Goal: Task Accomplishment & Management: Manage account settings

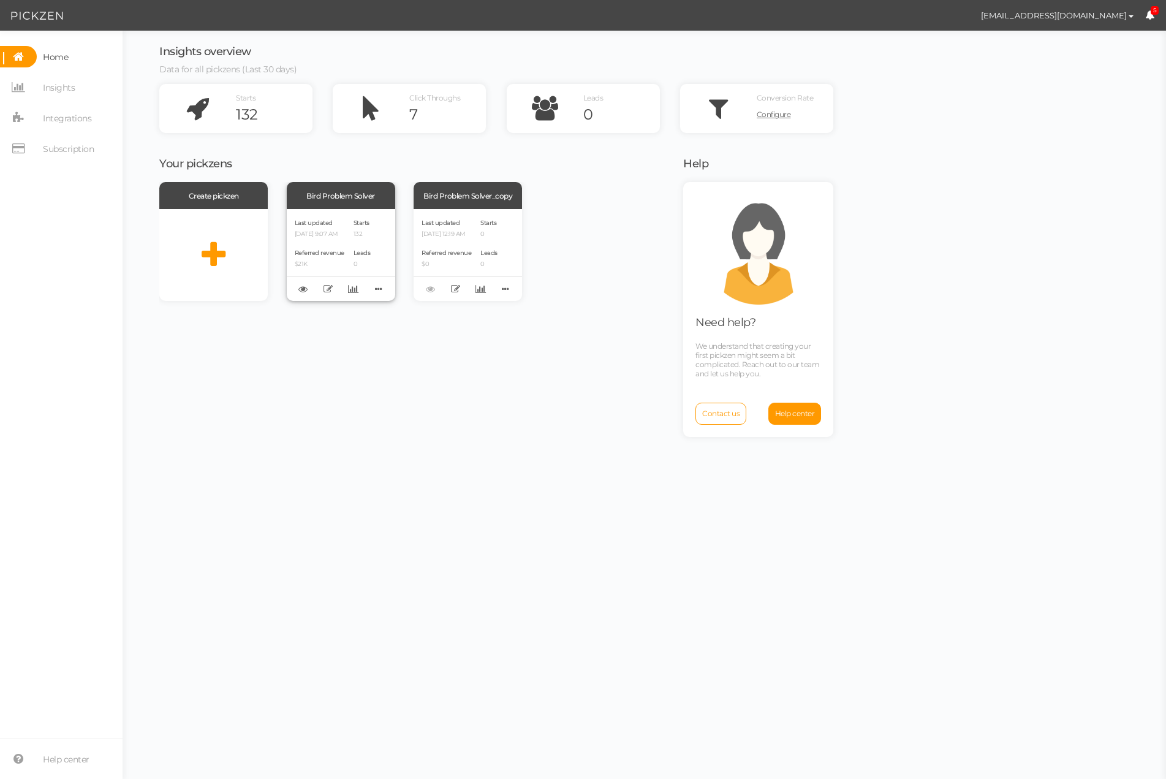
click at [352, 195] on div "Bird Problem Solver" at bounding box center [341, 195] width 108 height 27
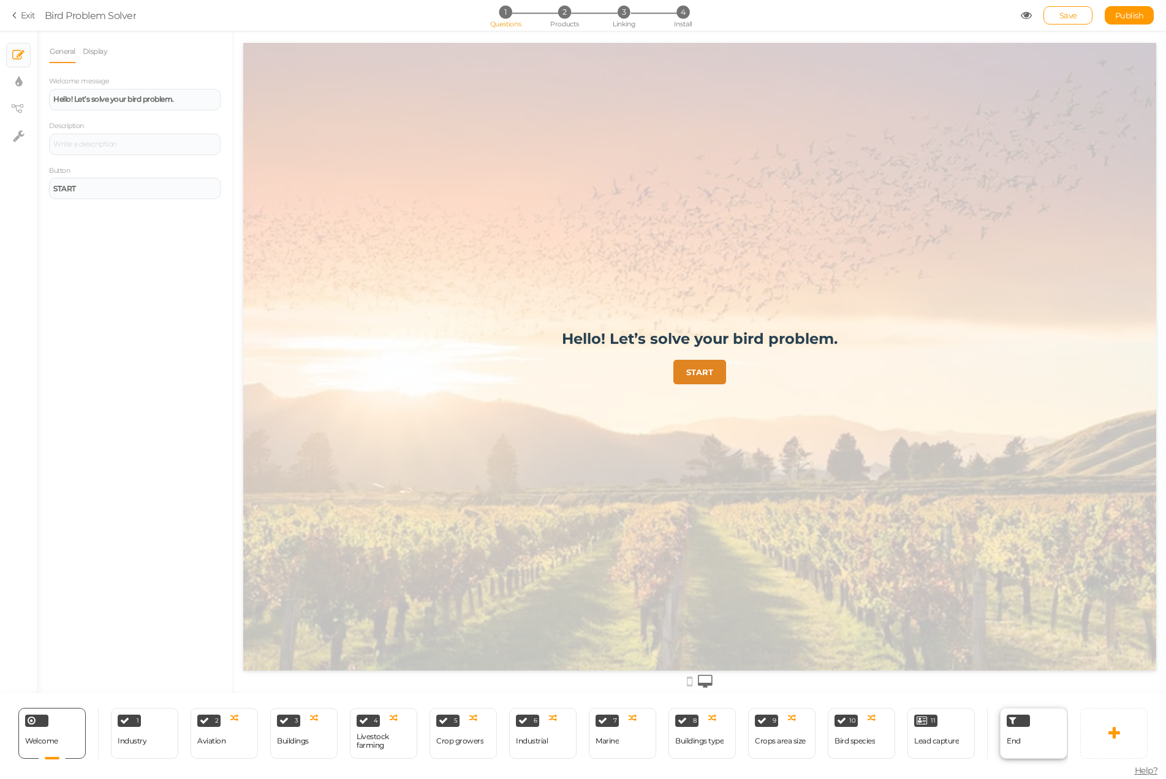
click at [1045, 732] on div "End" at bounding box center [1033, 733] width 67 height 51
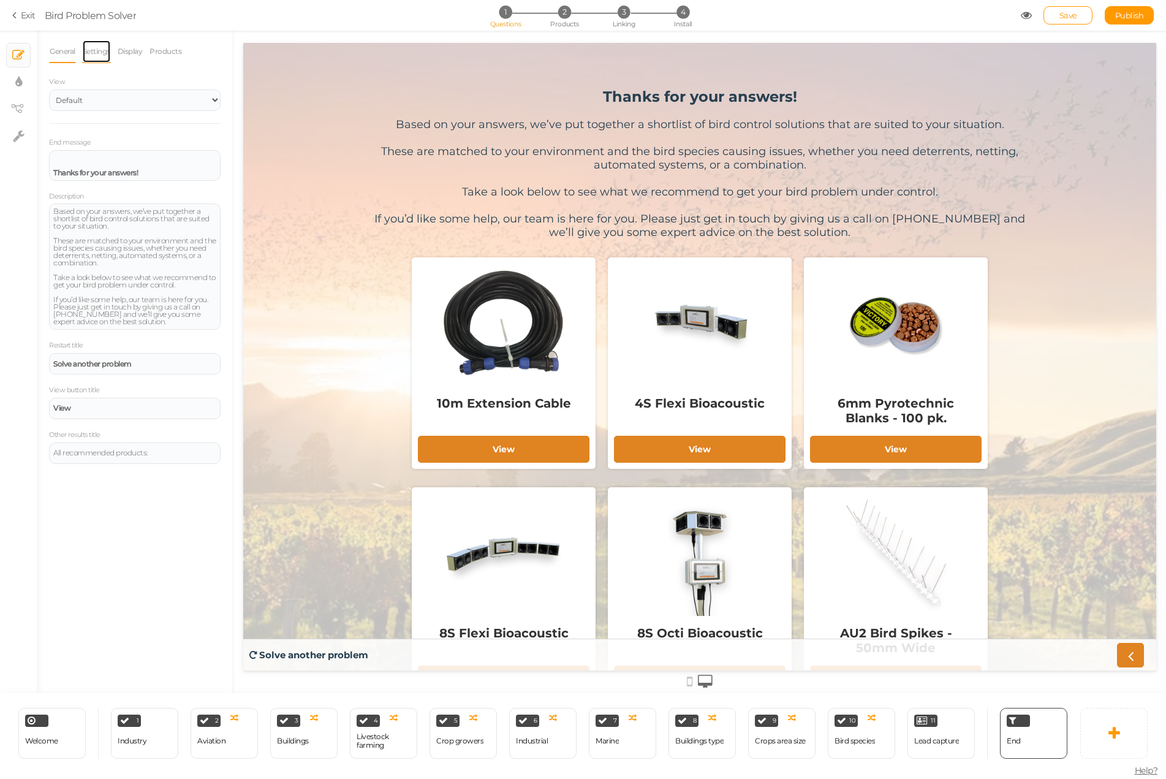
click at [98, 54] on link "Settings" at bounding box center [96, 51] width 29 height 23
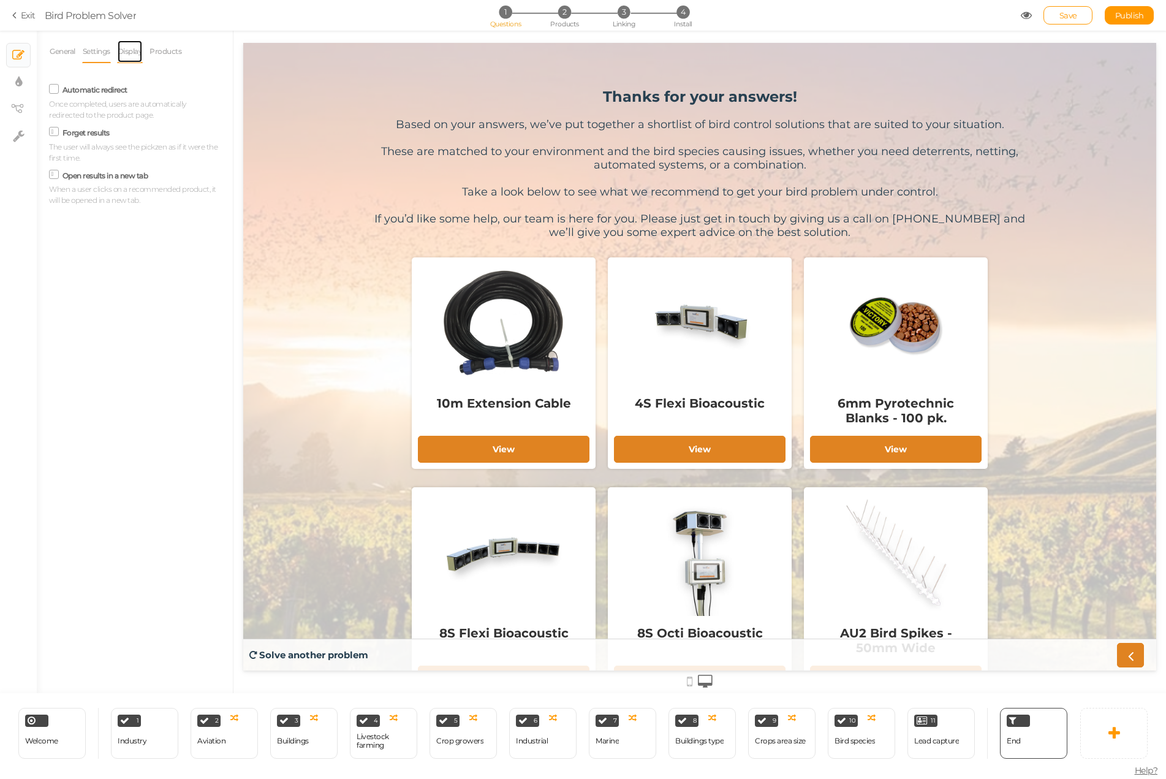
click at [133, 53] on link "Display" at bounding box center [130, 51] width 26 height 23
click at [1141, 769] on span "Help?" at bounding box center [1146, 770] width 23 height 11
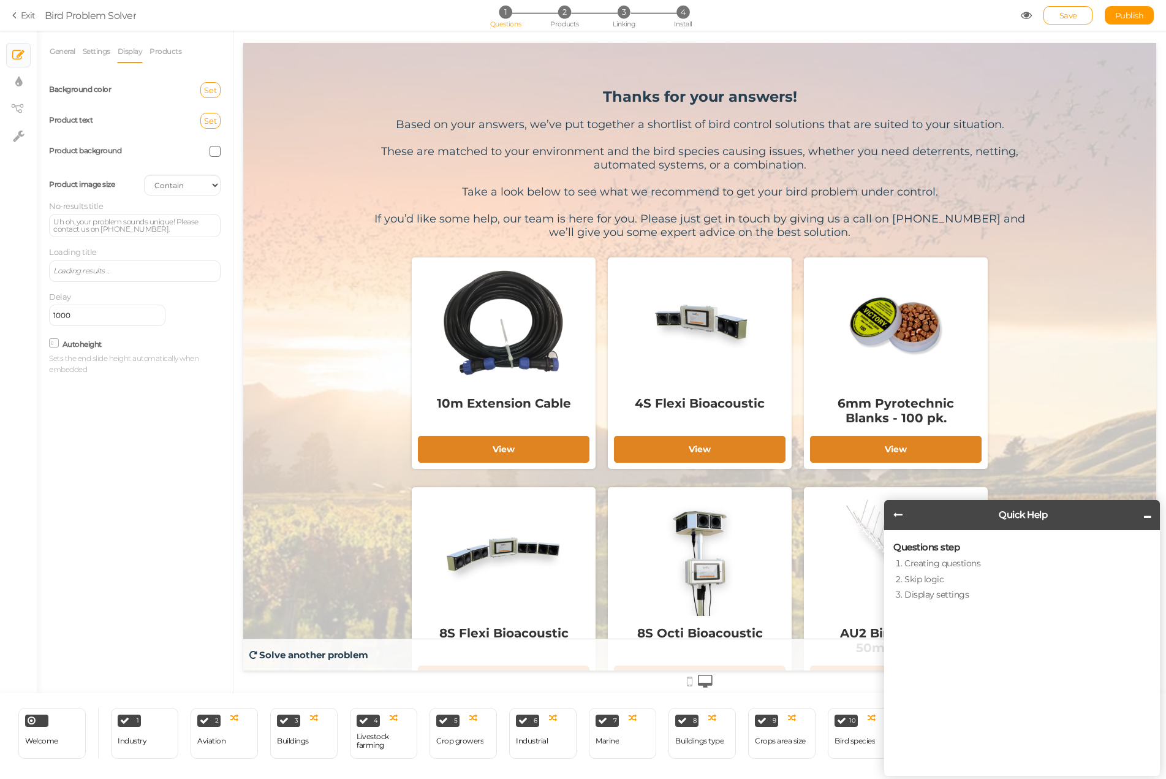
click at [1144, 515] on icon at bounding box center [1147, 516] width 7 height 9
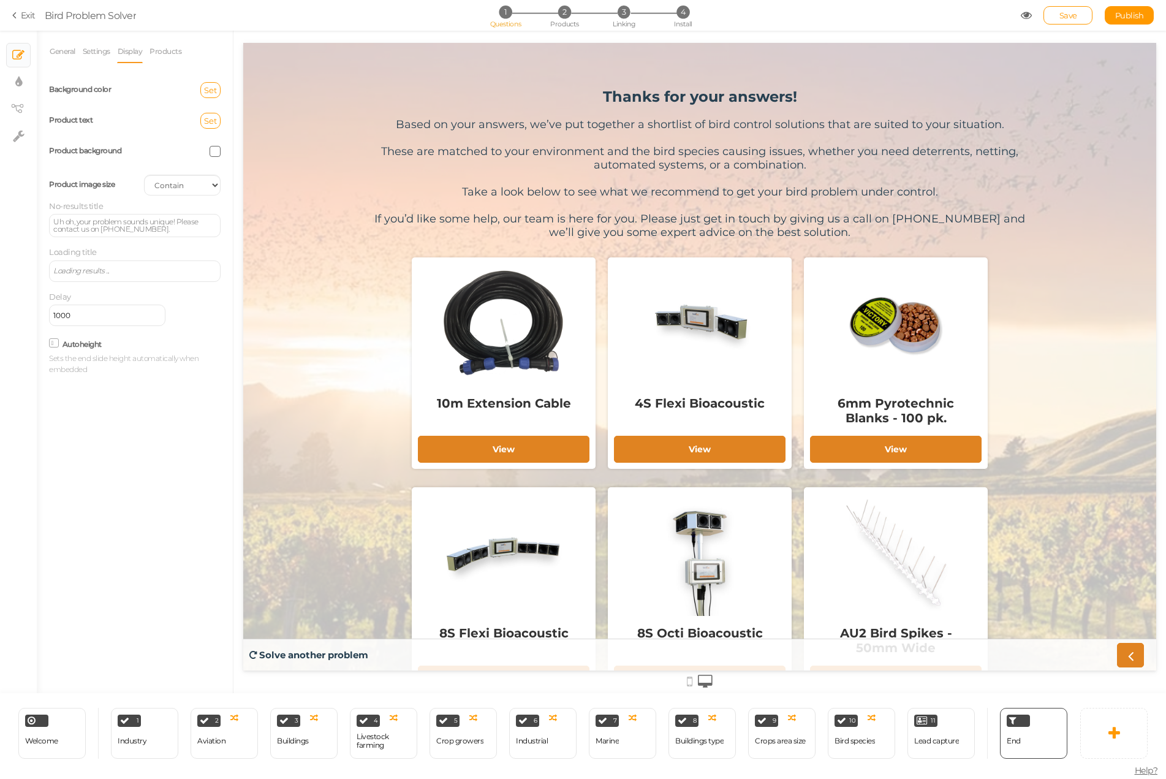
click at [28, 17] on link "Exit" at bounding box center [23, 15] width 23 height 12
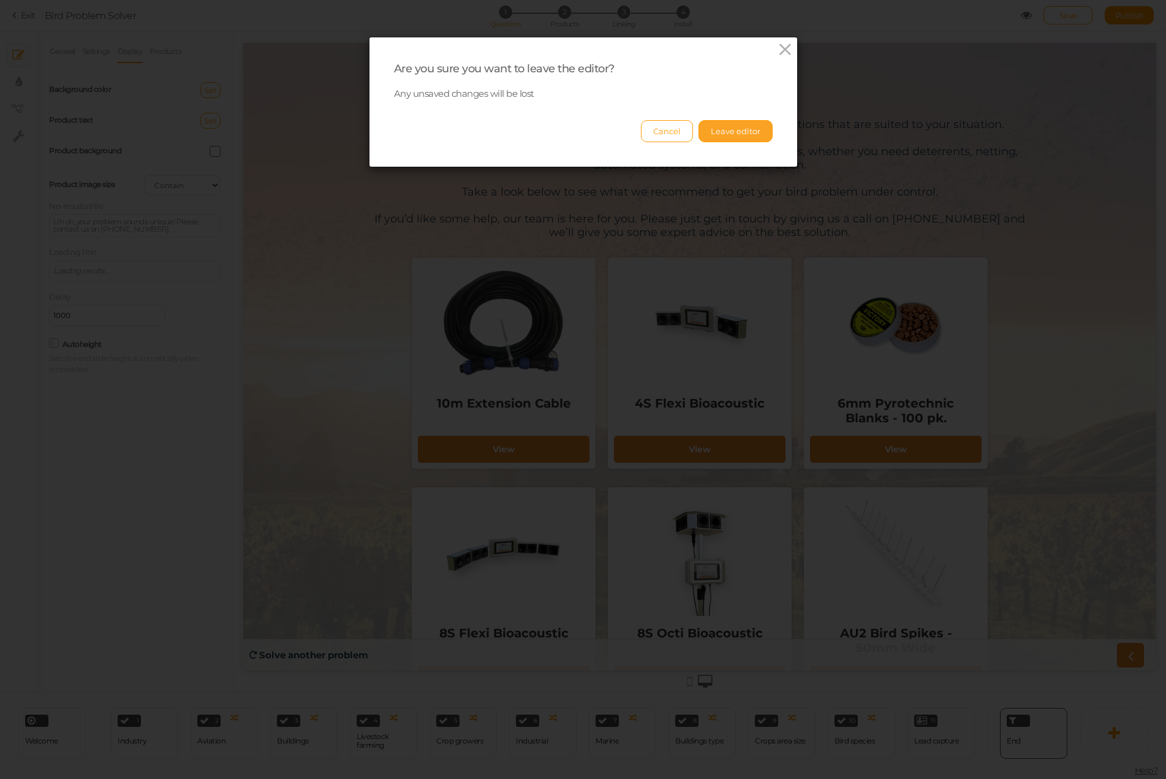
click at [715, 130] on button "Leave editor" at bounding box center [736, 131] width 74 height 22
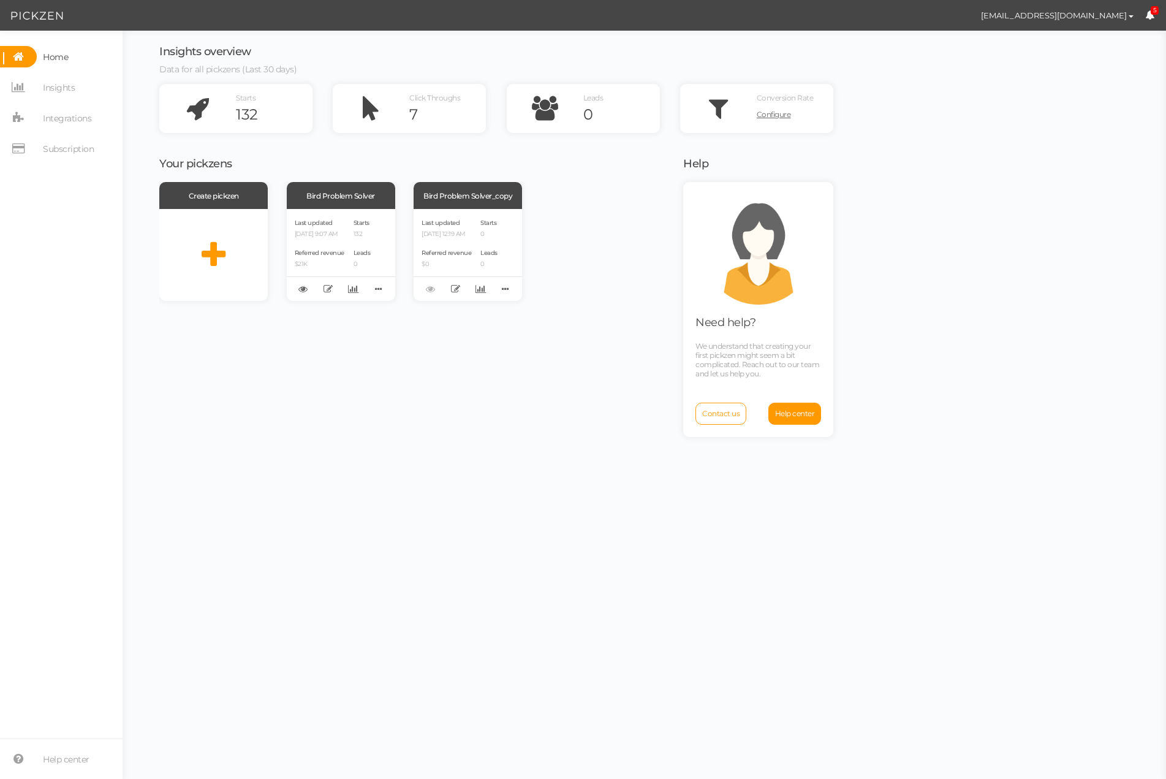
click at [868, 299] on div "Insights overview Data for all pickzens (Last 30 days) Starts 132 Click Through…" at bounding box center [644, 405] width 1019 height 748
click at [792, 413] on span "Help center" at bounding box center [795, 413] width 40 height 9
click at [70, 120] on span "Integrations" at bounding box center [67, 118] width 48 height 20
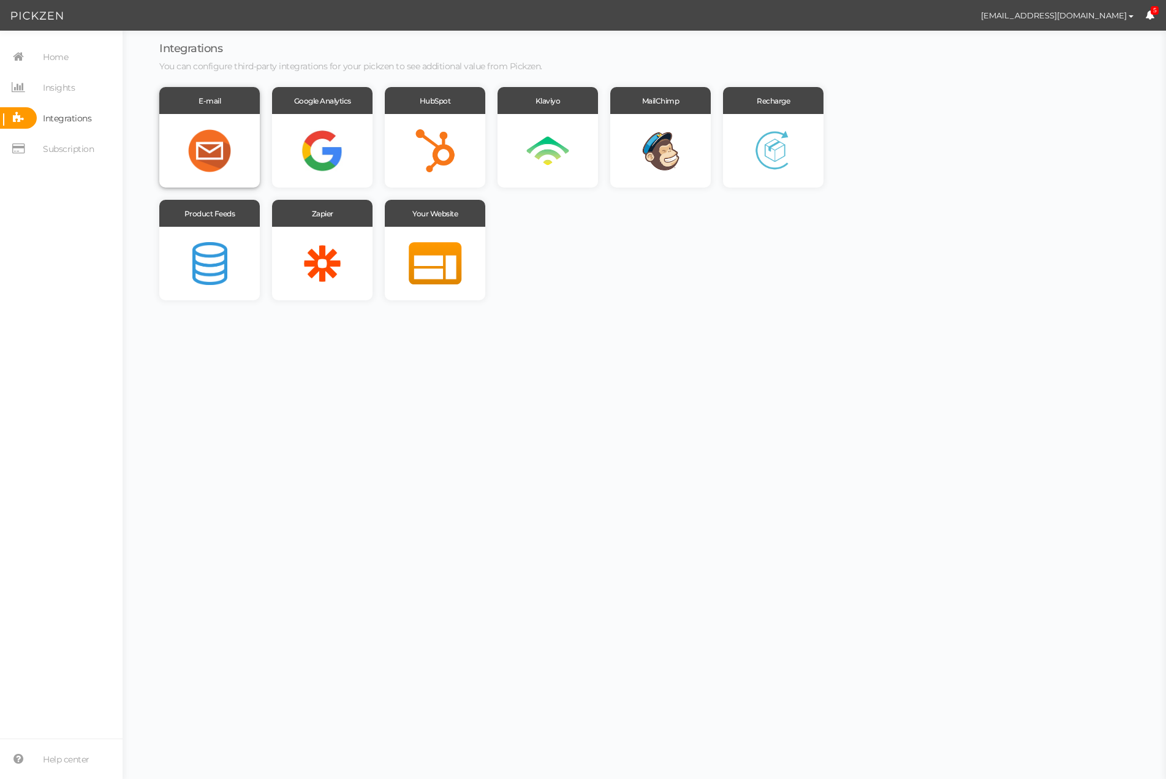
click at [222, 141] on div at bounding box center [209, 151] width 101 height 74
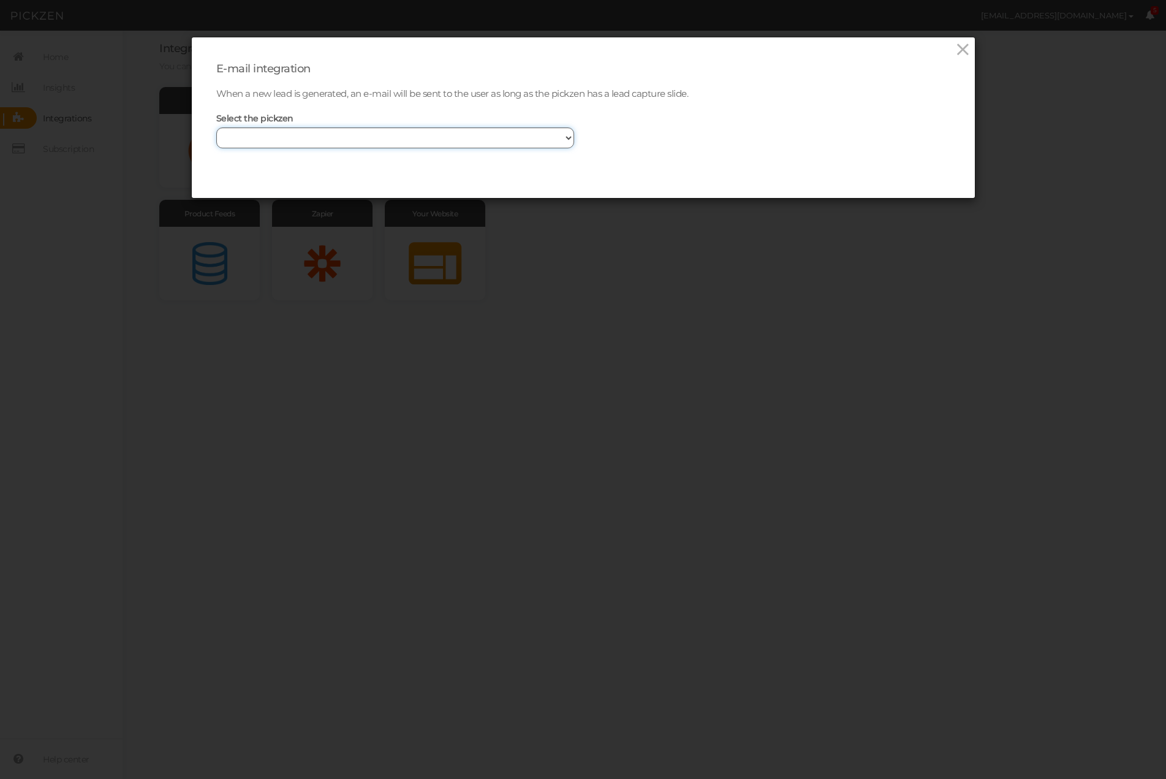
click at [566, 136] on select "Bird Problem Solver Bird Problem Solver_copy" at bounding box center [395, 137] width 358 height 21
select select "13894"
click at [216, 127] on select "Bird Problem Solver Bird Problem Solver_copy" at bounding box center [395, 137] width 358 height 21
click at [601, 134] on span at bounding box center [607, 134] width 28 height 15
click at [593, 135] on input "checkbox" at bounding box center [593, 135] width 0 height 0
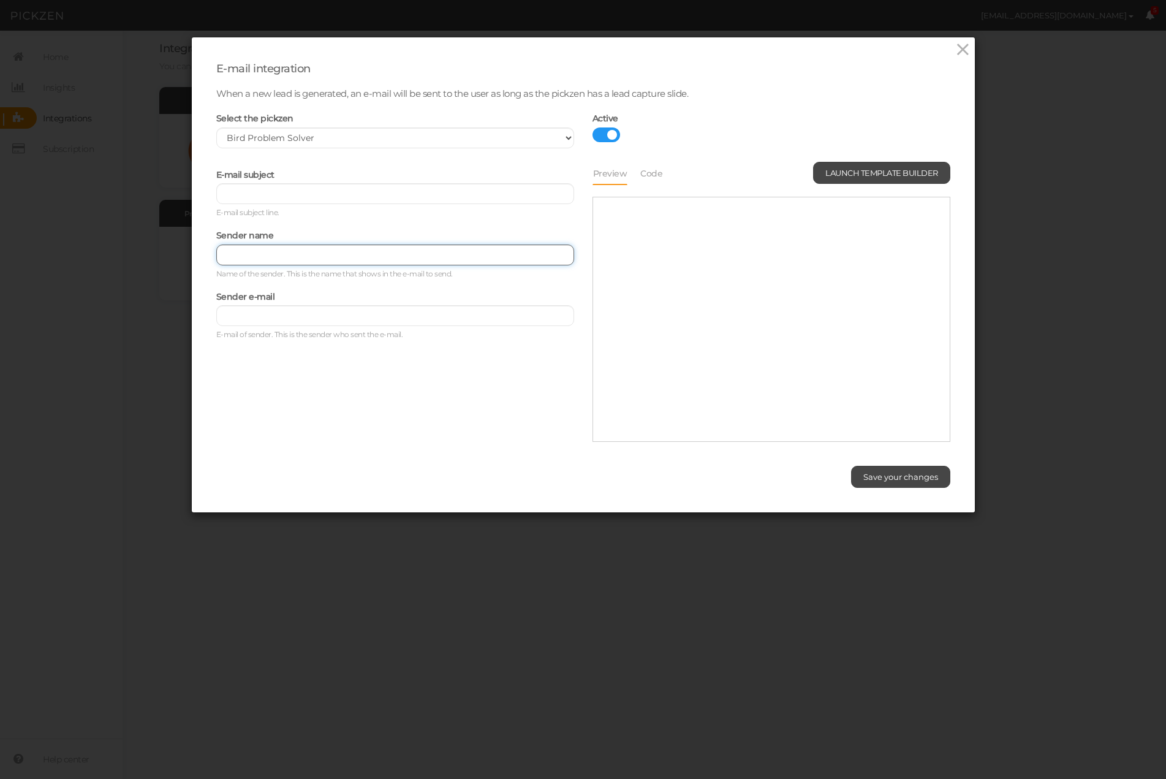
click at [293, 257] on input at bounding box center [395, 255] width 358 height 21
type input "Birdzout"
click at [321, 194] on input "text" at bounding box center [395, 193] width 358 height 21
type input "Your Birdzout problem solver results"
click at [288, 317] on input at bounding box center [395, 315] width 358 height 21
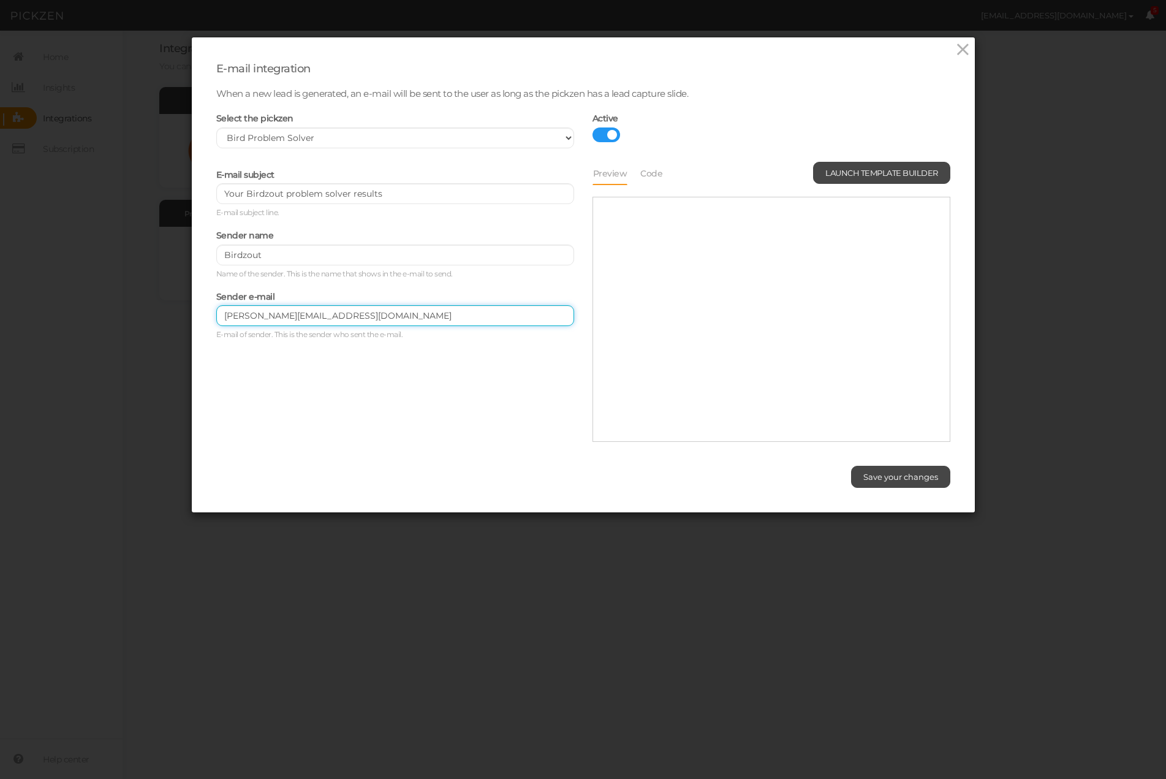
type input "[PERSON_NAME][EMAIL_ADDRESS][DOMAIN_NAME]"
click at [375, 393] on div "E-mail subject Your Birdzout problem solver results E-mail subject line. Sender…" at bounding box center [583, 303] width 753 height 283
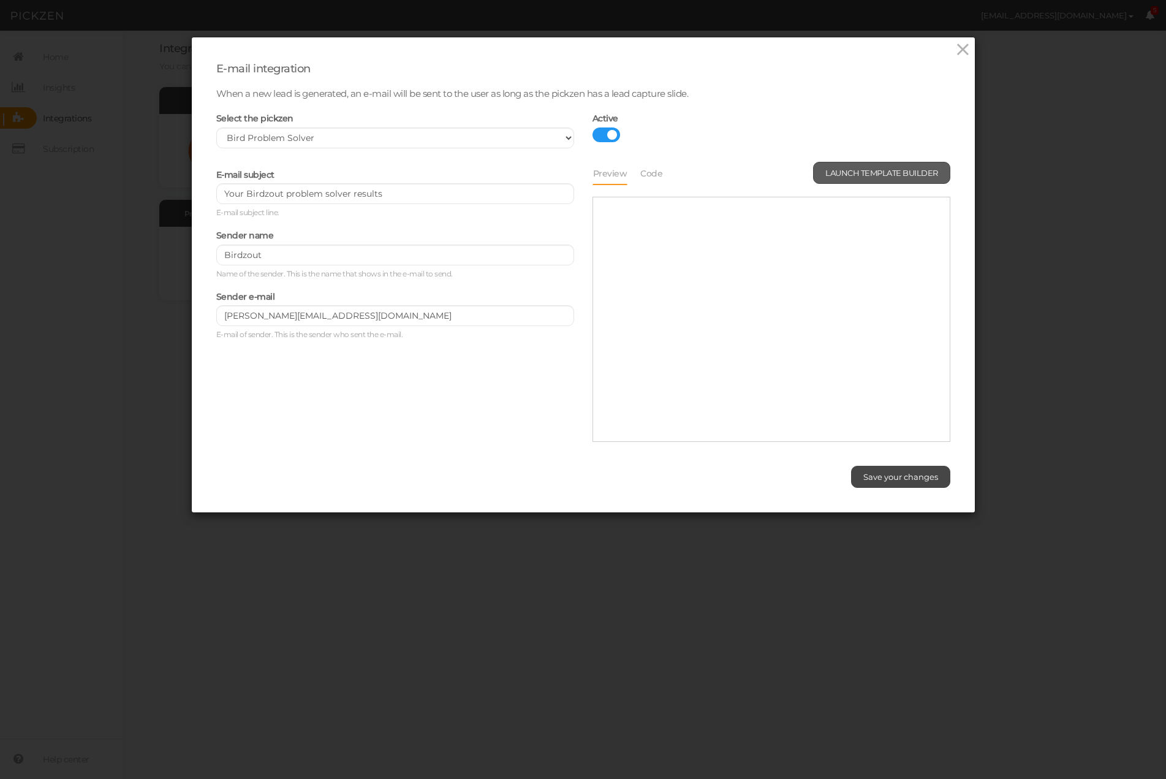
click at [842, 173] on span "Launch template builder" at bounding box center [881, 173] width 113 height 10
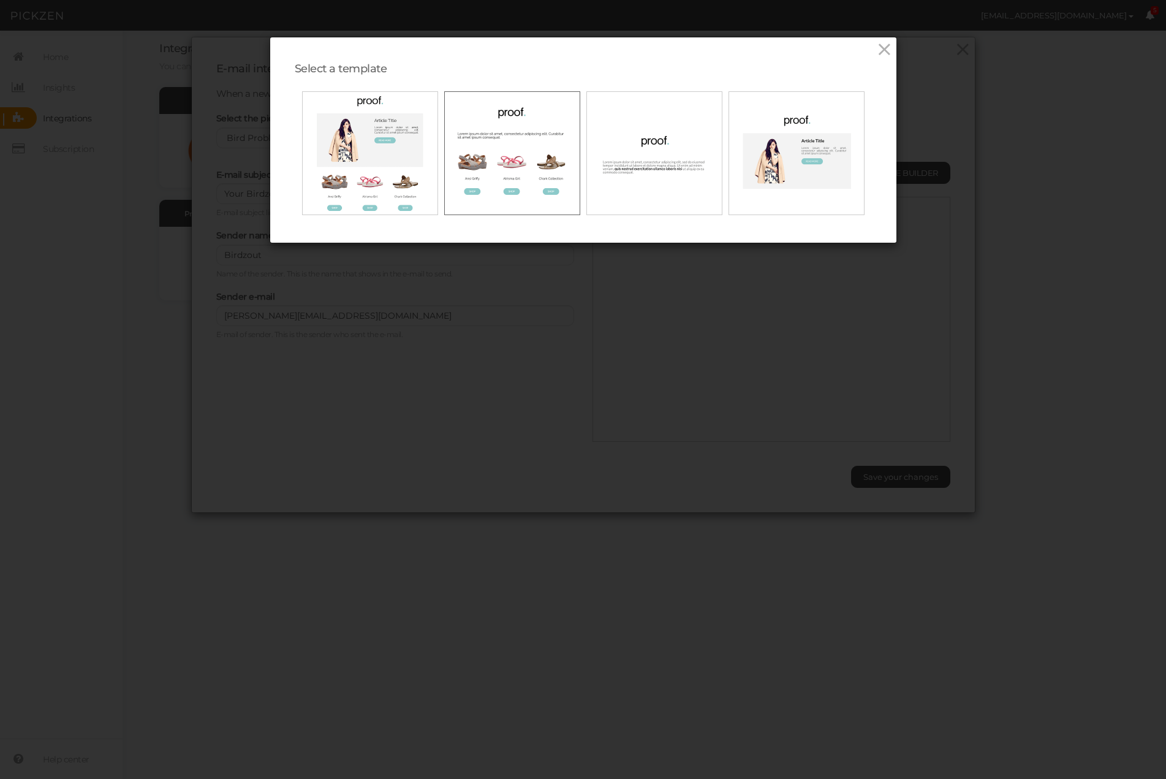
click at [525, 134] on img at bounding box center [512, 153] width 123 height 101
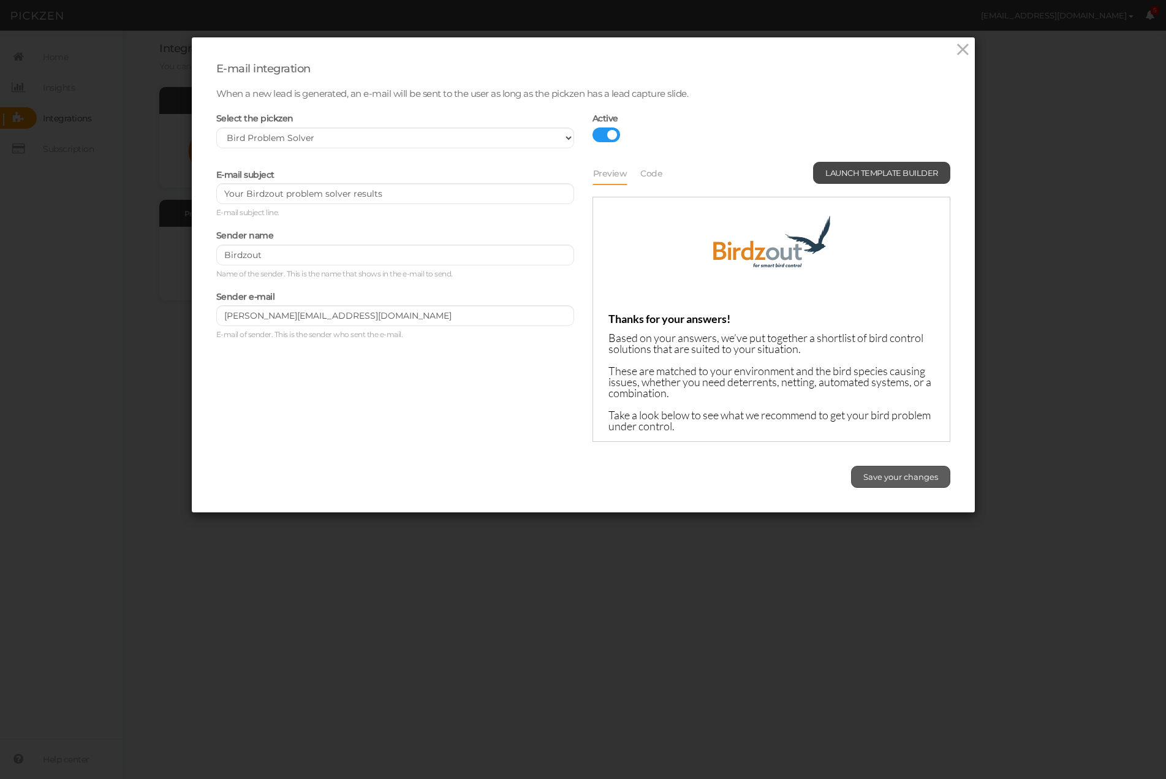
click at [884, 474] on span "Save your changes" at bounding box center [900, 477] width 75 height 10
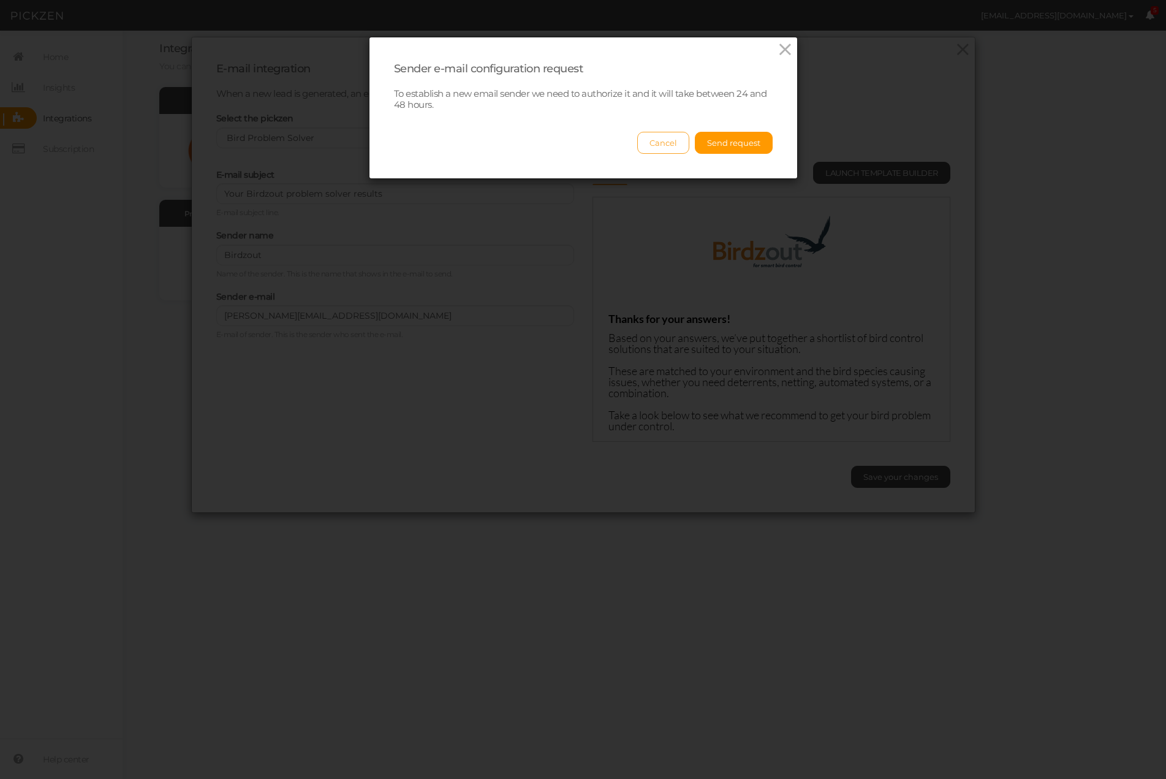
click at [658, 142] on button "Cancel" at bounding box center [663, 143] width 52 height 22
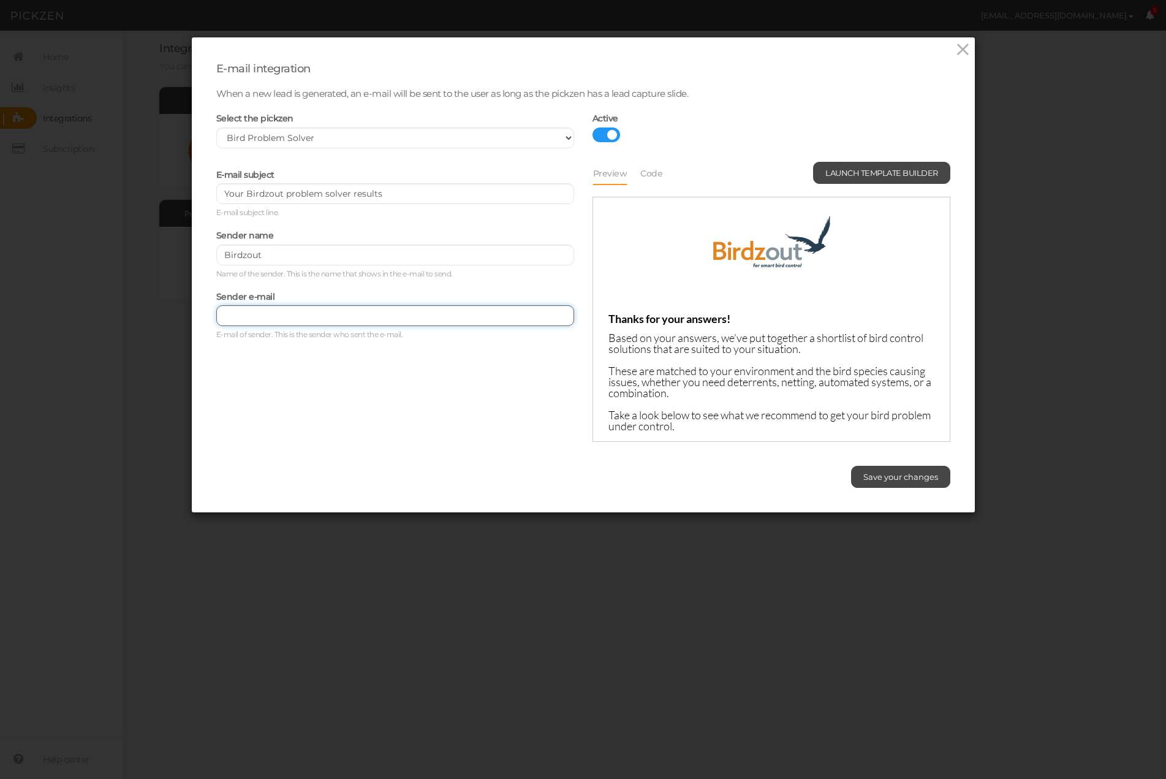
click at [271, 321] on input at bounding box center [395, 315] width 358 height 21
type input "[EMAIL_ADDRESS][DOMAIN_NAME]"
click at [327, 368] on div "E-mail subject Your Birdzout problem solver results E-mail subject line. Sender…" at bounding box center [583, 303] width 753 height 283
click at [908, 476] on span "Save your changes" at bounding box center [900, 477] width 75 height 10
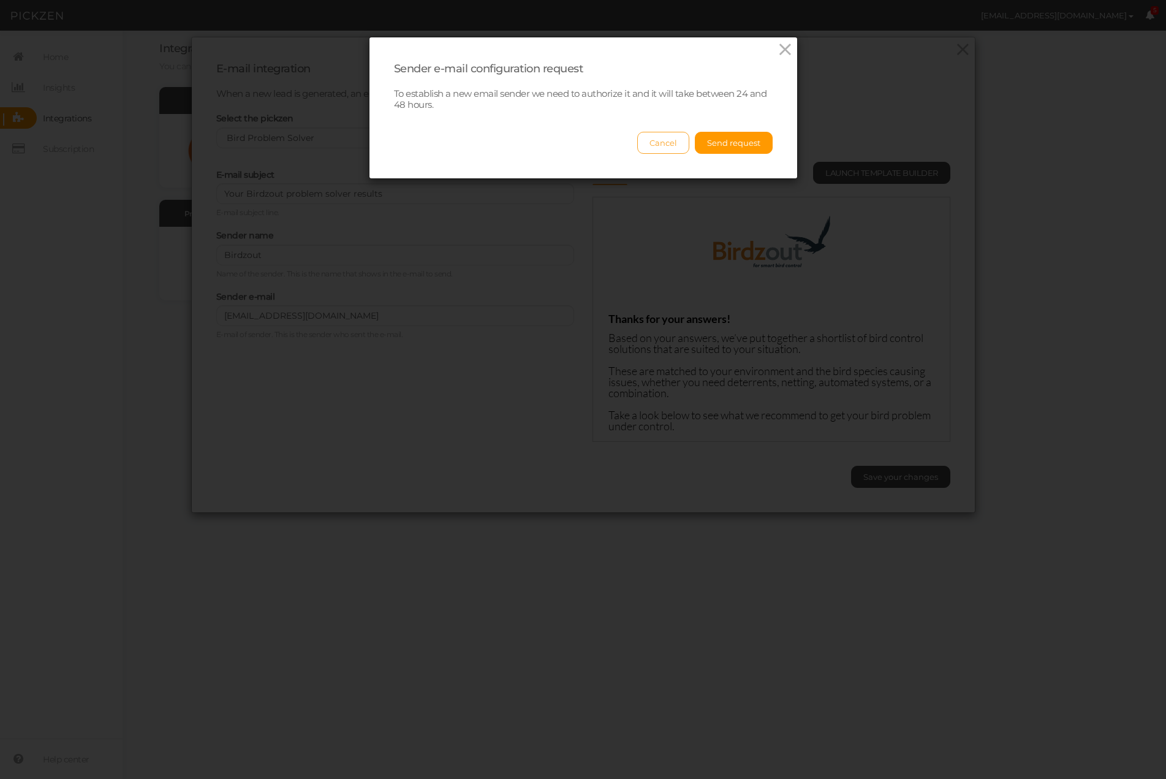
click at [664, 145] on button "Cancel" at bounding box center [663, 143] width 52 height 22
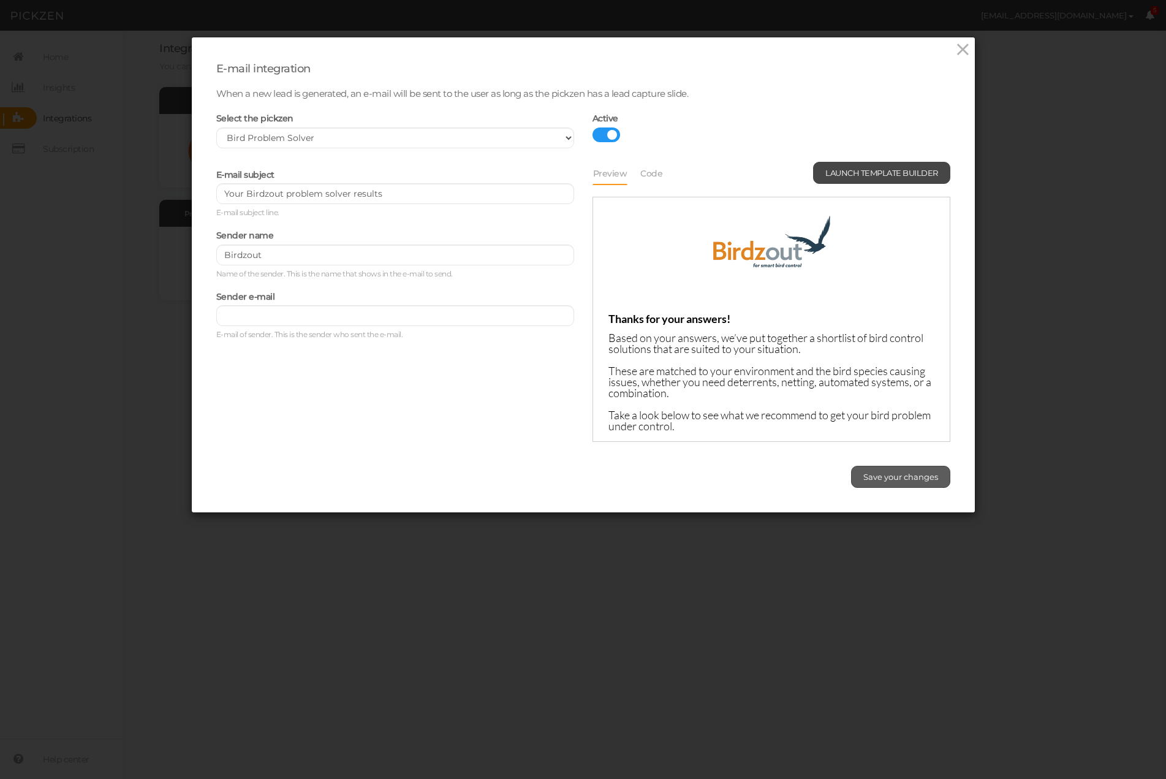
click at [879, 476] on span "Save your changes" at bounding box center [900, 477] width 75 height 10
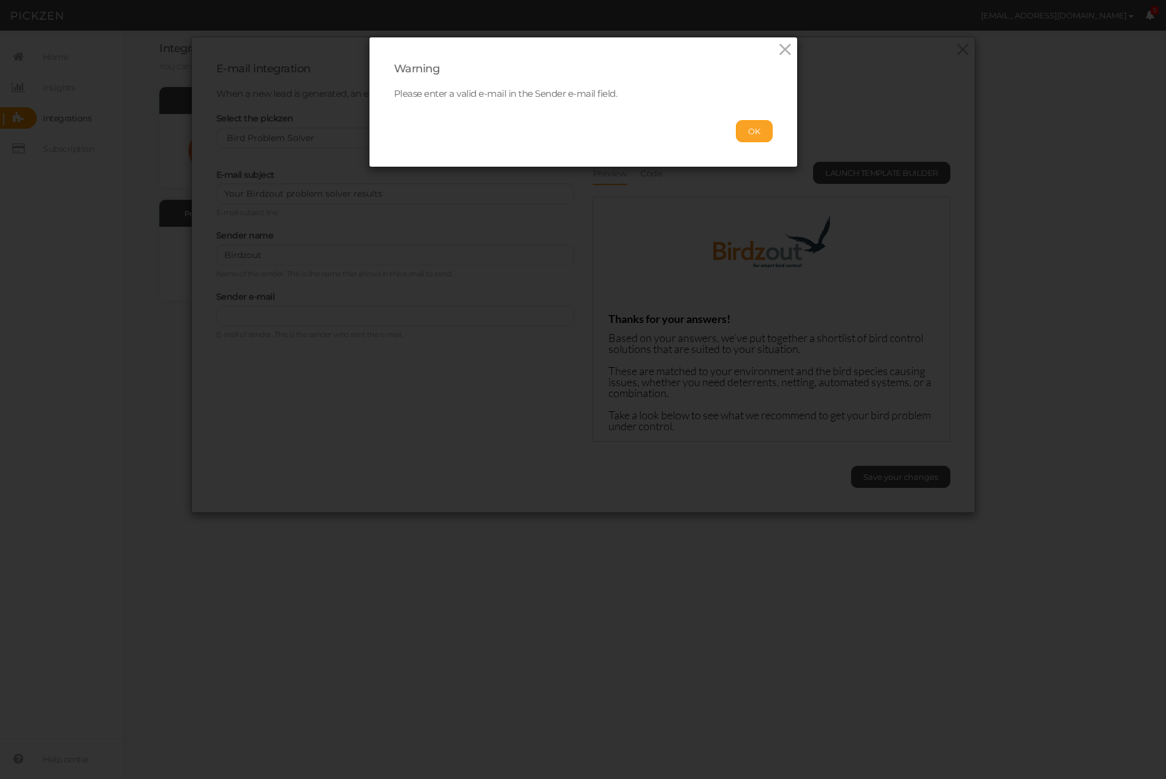
click at [754, 134] on button "OK" at bounding box center [754, 131] width 37 height 22
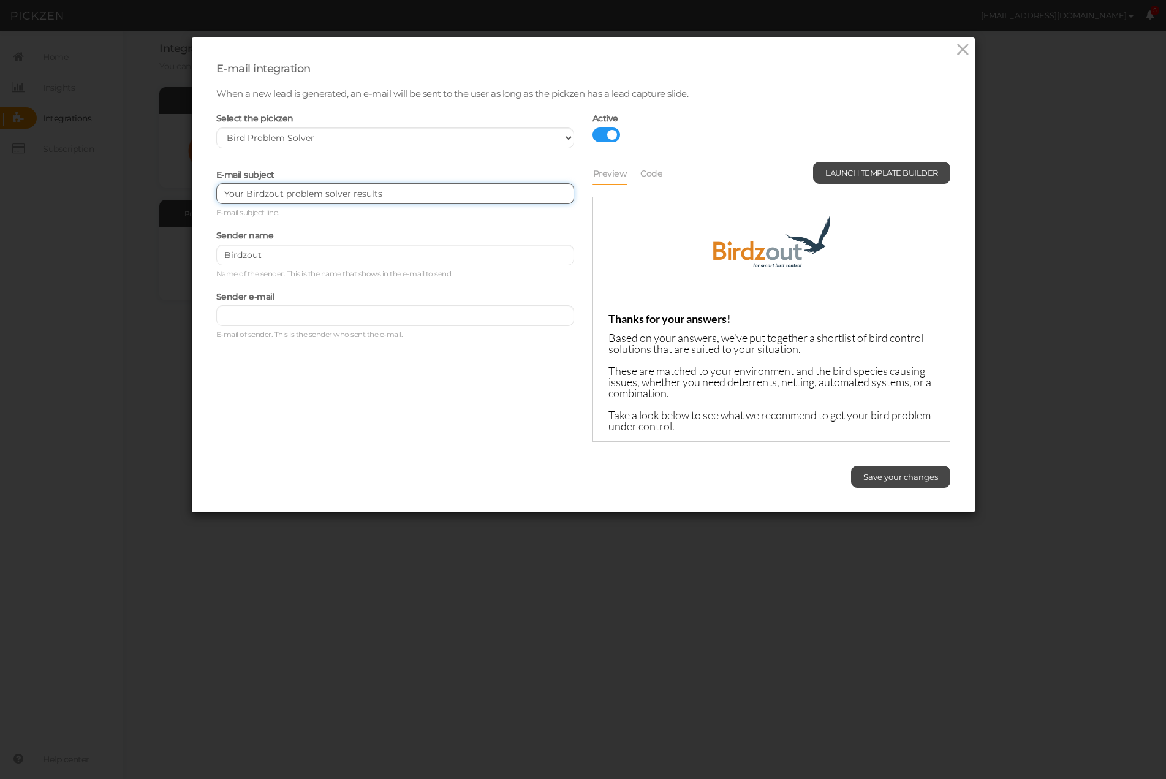
click at [267, 193] on input "Your Birdzout problem solver results" at bounding box center [395, 193] width 358 height 21
paste input "Control Recommendation"
type input "Your Bird Control Recommendation"
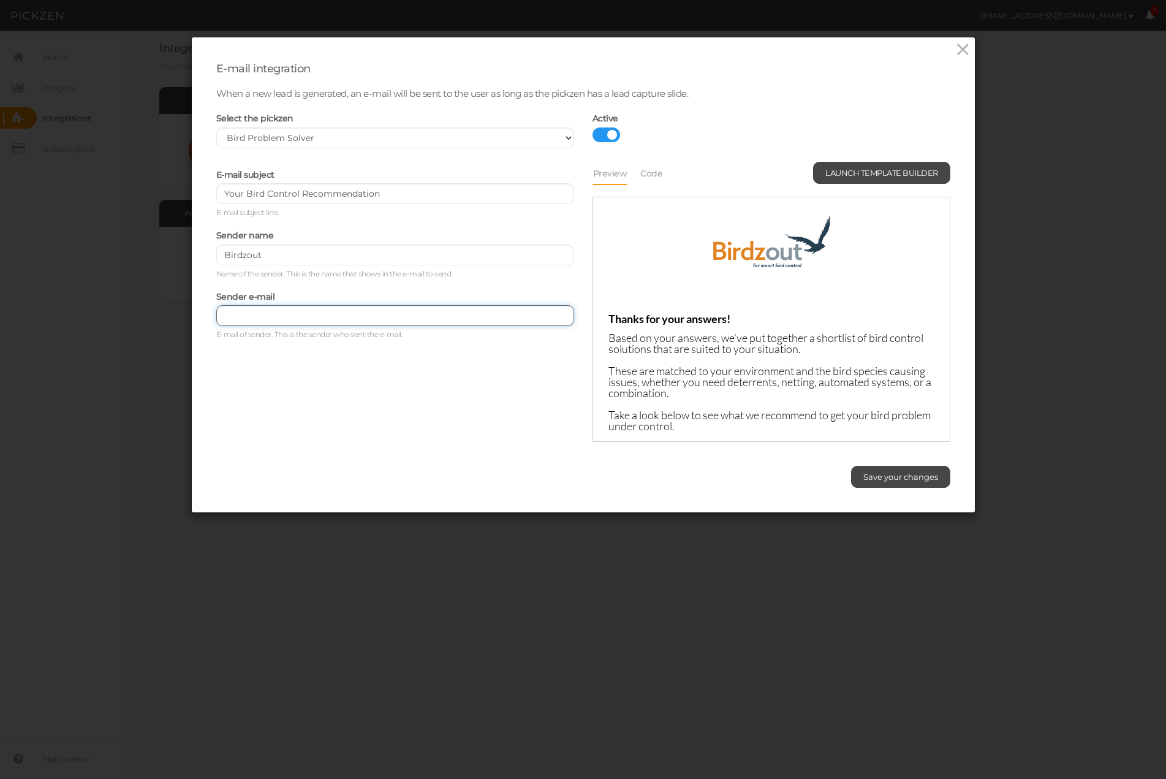
click at [238, 317] on input at bounding box center [395, 315] width 358 height 21
paste input "[EMAIL_ADDRESS][DOMAIN_NAME]"
type input "[EMAIL_ADDRESS][DOMAIN_NAME]"
click at [254, 366] on div "E-mail subject Your Bird Control Recommendation E-mail subject line. Sender nam…" at bounding box center [583, 303] width 753 height 283
click at [894, 473] on span "Save your changes" at bounding box center [900, 477] width 75 height 10
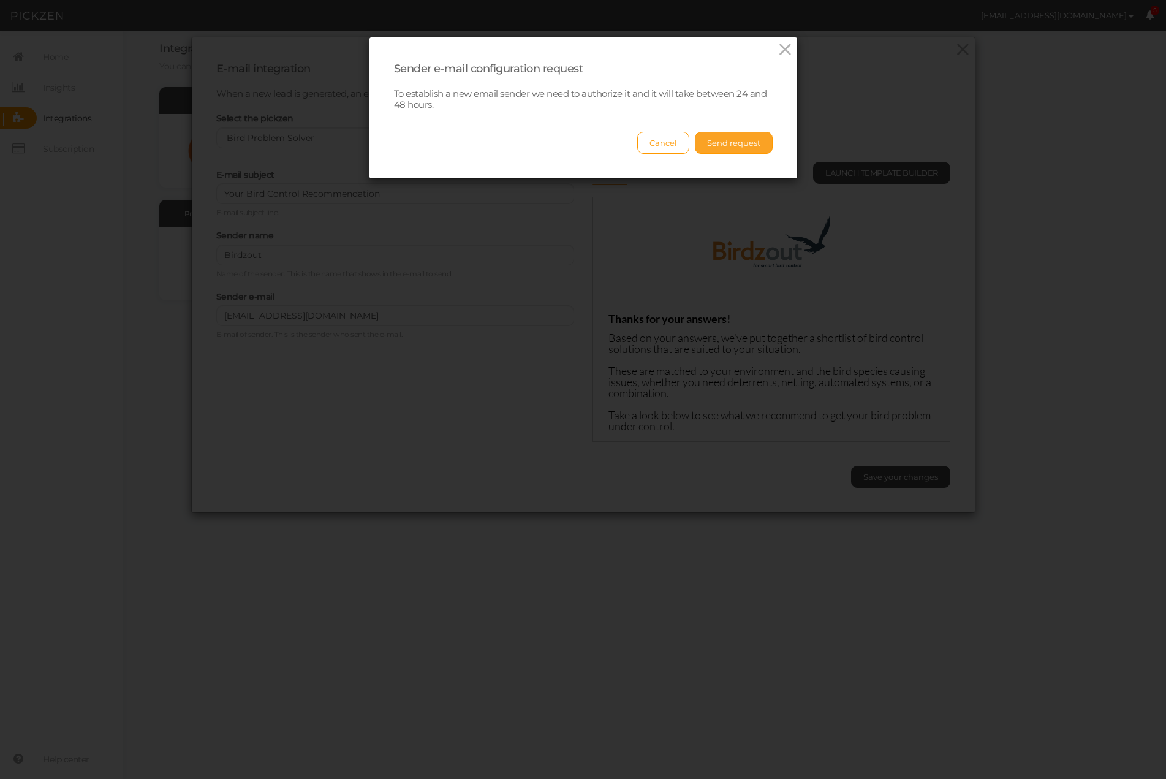
click at [735, 144] on button "Send request" at bounding box center [734, 143] width 78 height 22
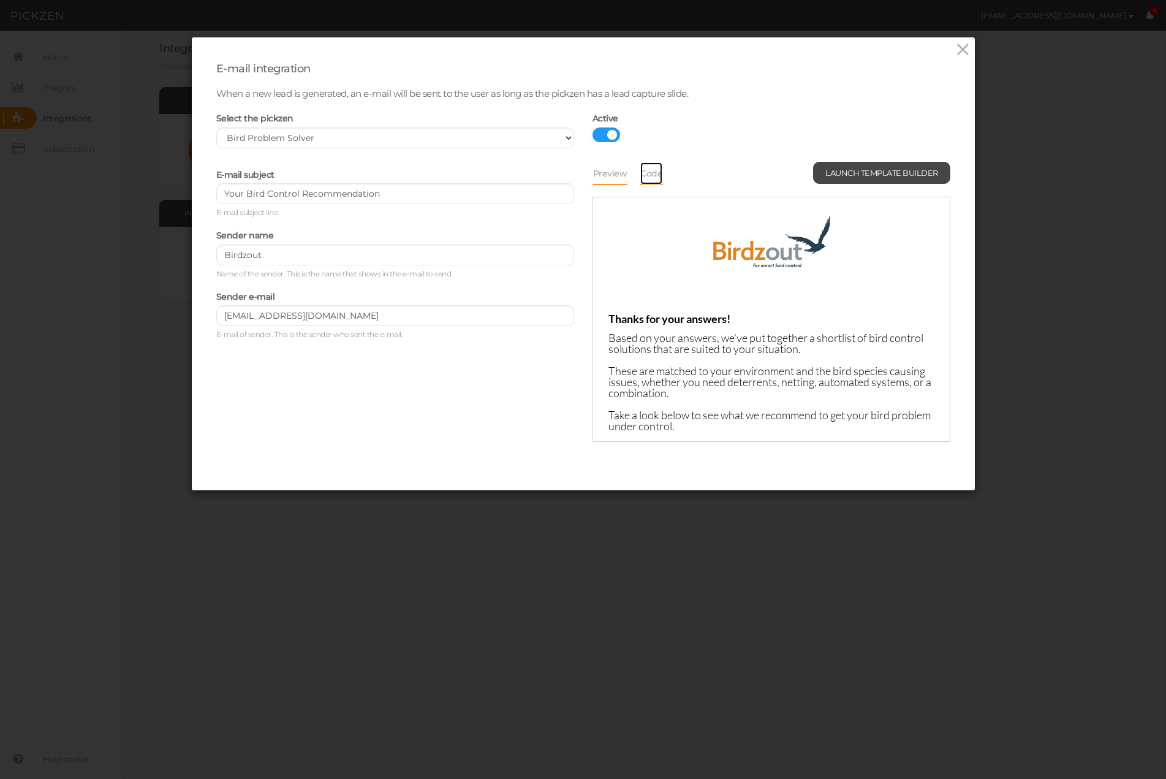
click at [655, 172] on link "Code" at bounding box center [651, 173] width 23 height 23
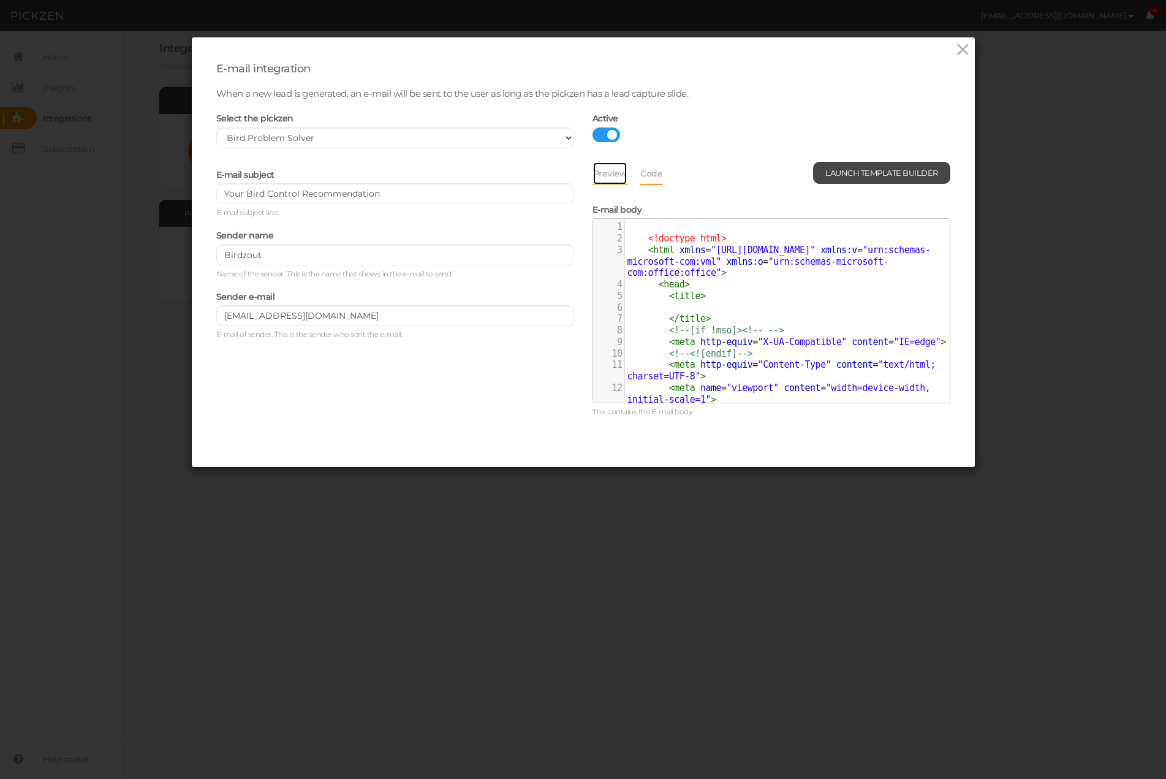
click at [599, 176] on link "Preview" at bounding box center [611, 173] width 36 height 23
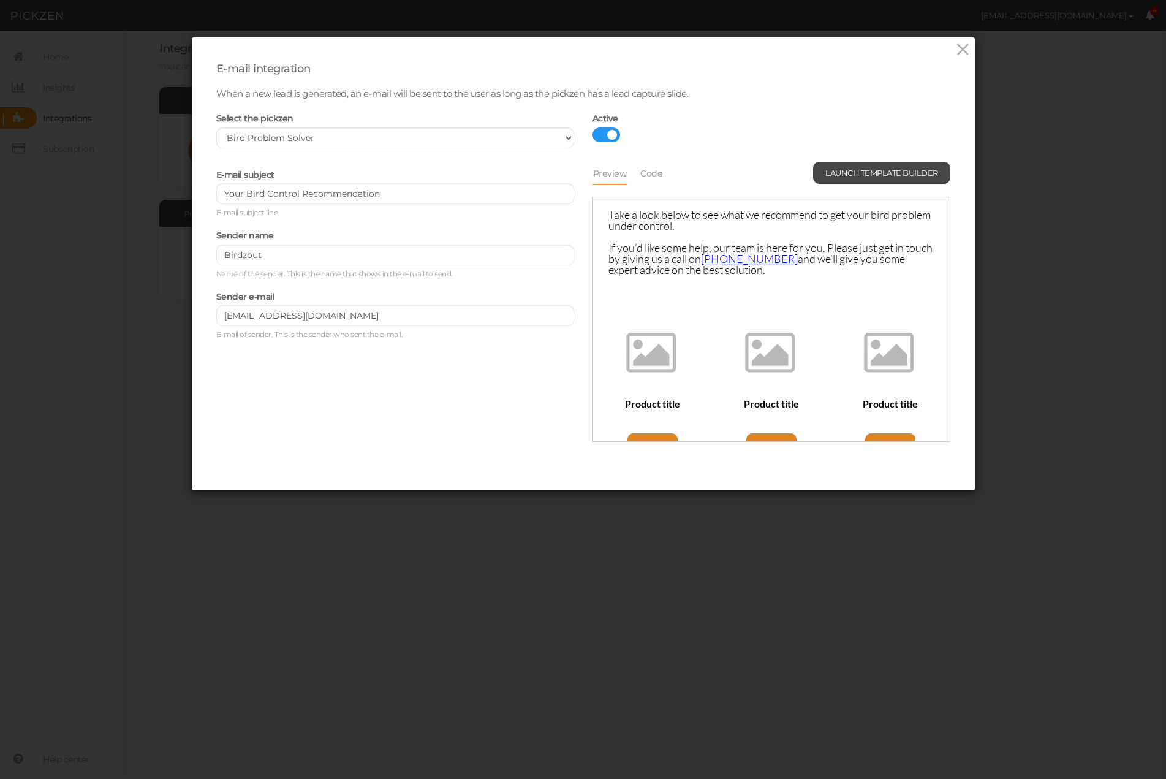
scroll to position [235, 0]
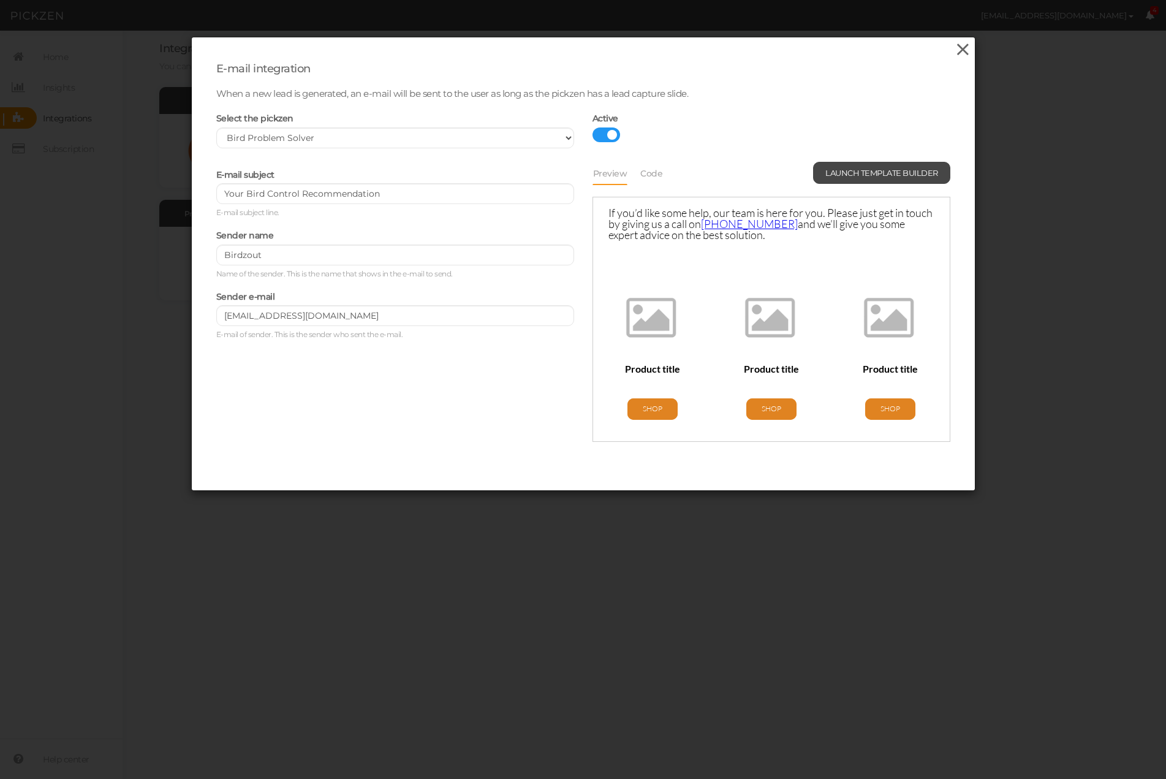
click at [962, 50] on icon at bounding box center [963, 49] width 18 height 18
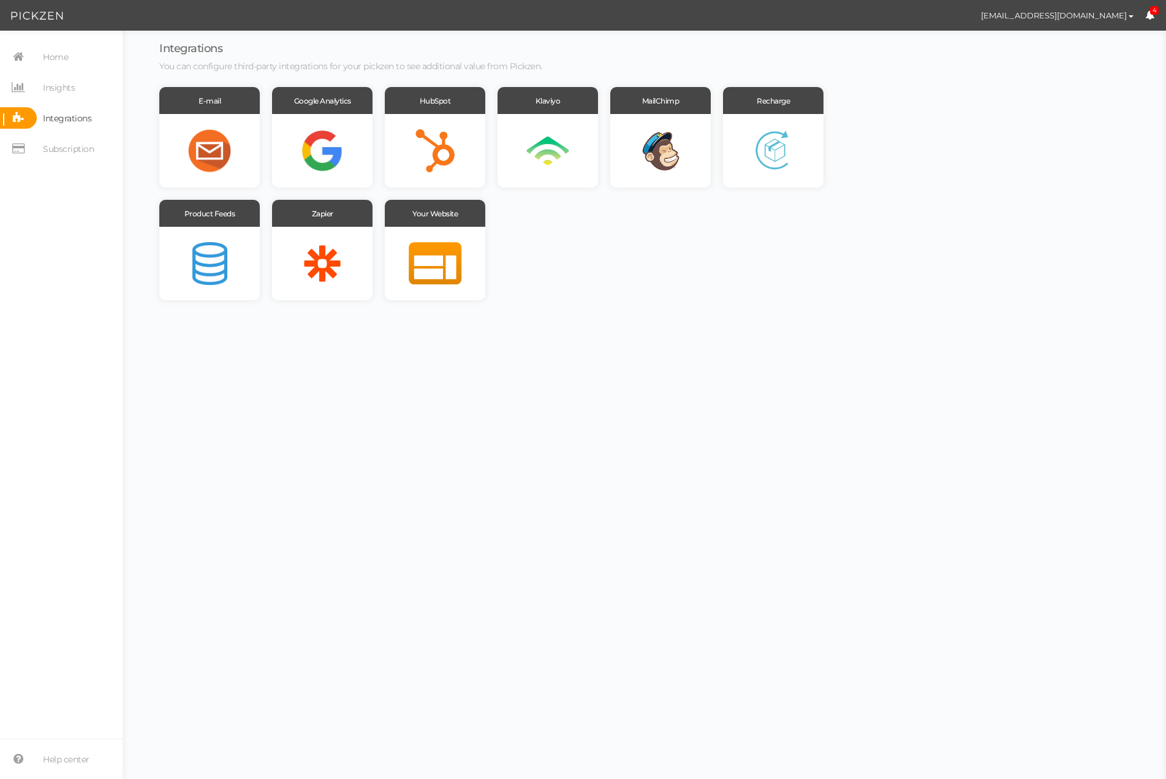
click at [1152, 16] on icon at bounding box center [1149, 14] width 9 height 9
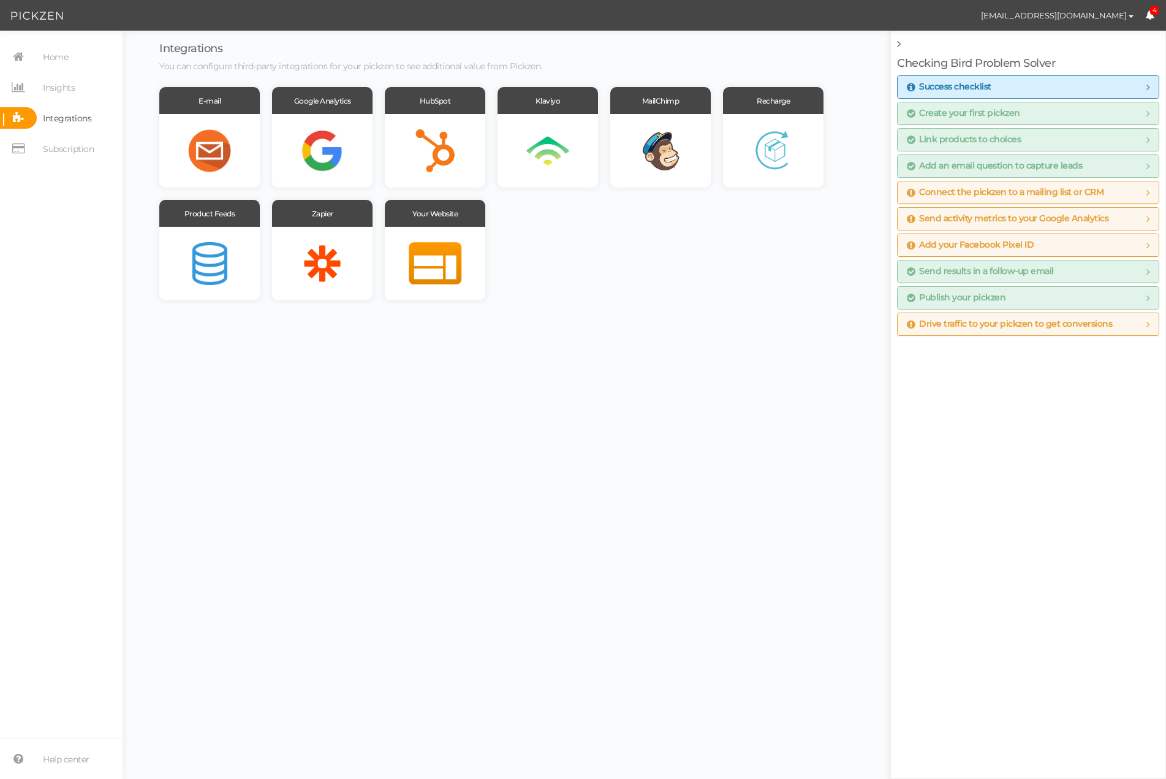
click at [704, 260] on div "E-mail Google Analytics HubSpot Klaviyo MailChimp Recharge Product Feeds Zapier…" at bounding box center [496, 193] width 674 height 213
click at [46, 56] on span "Home" at bounding box center [55, 57] width 25 height 20
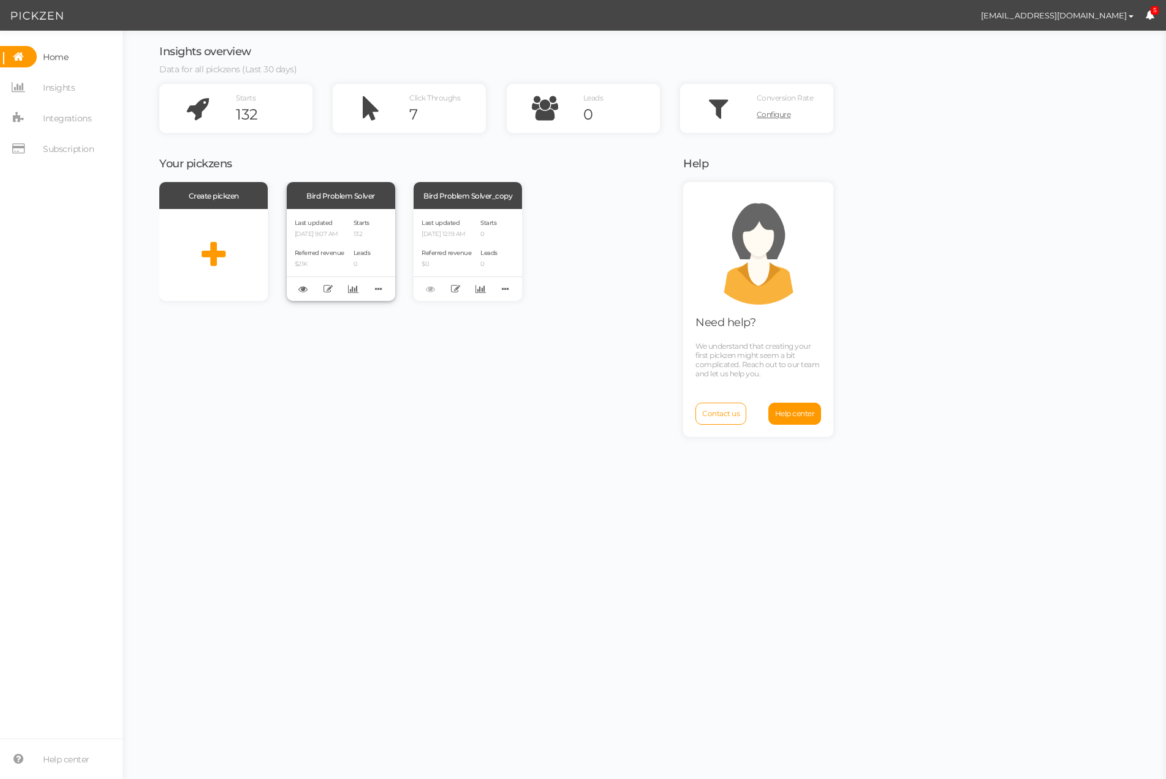
click at [340, 199] on div "Bird Problem Solver" at bounding box center [341, 195] width 108 height 27
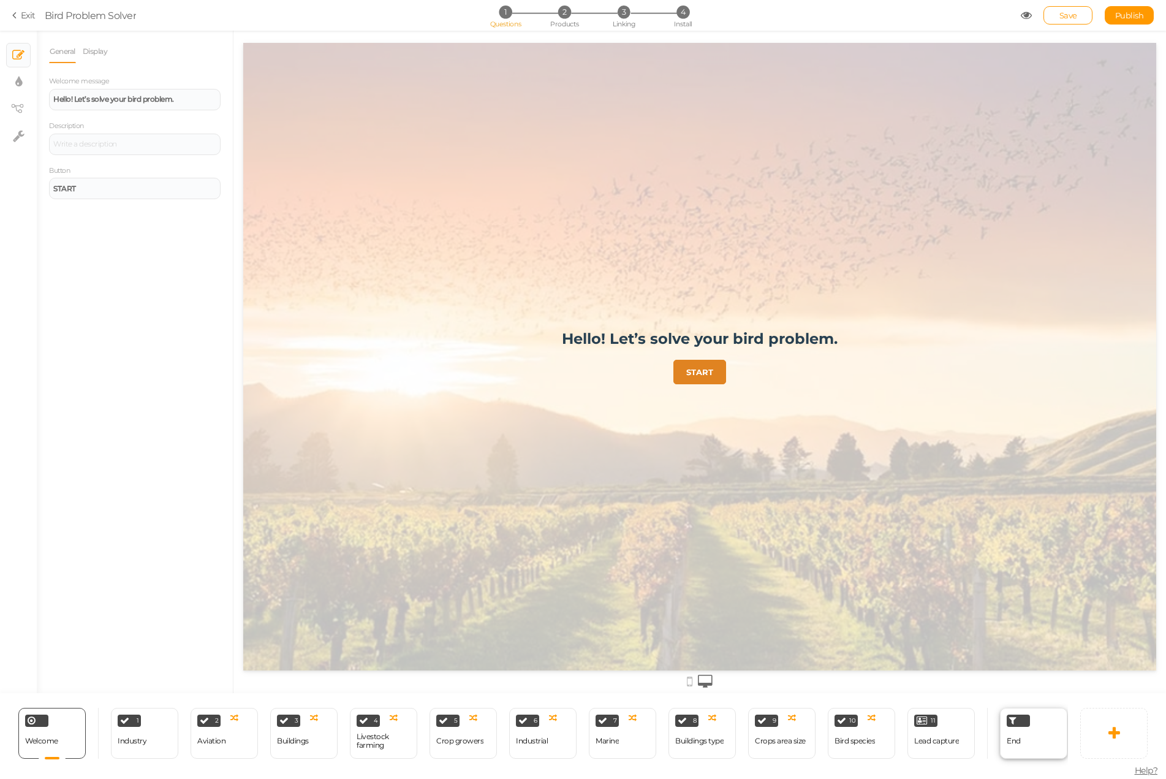
click at [1036, 737] on div "End" at bounding box center [1033, 733] width 67 height 51
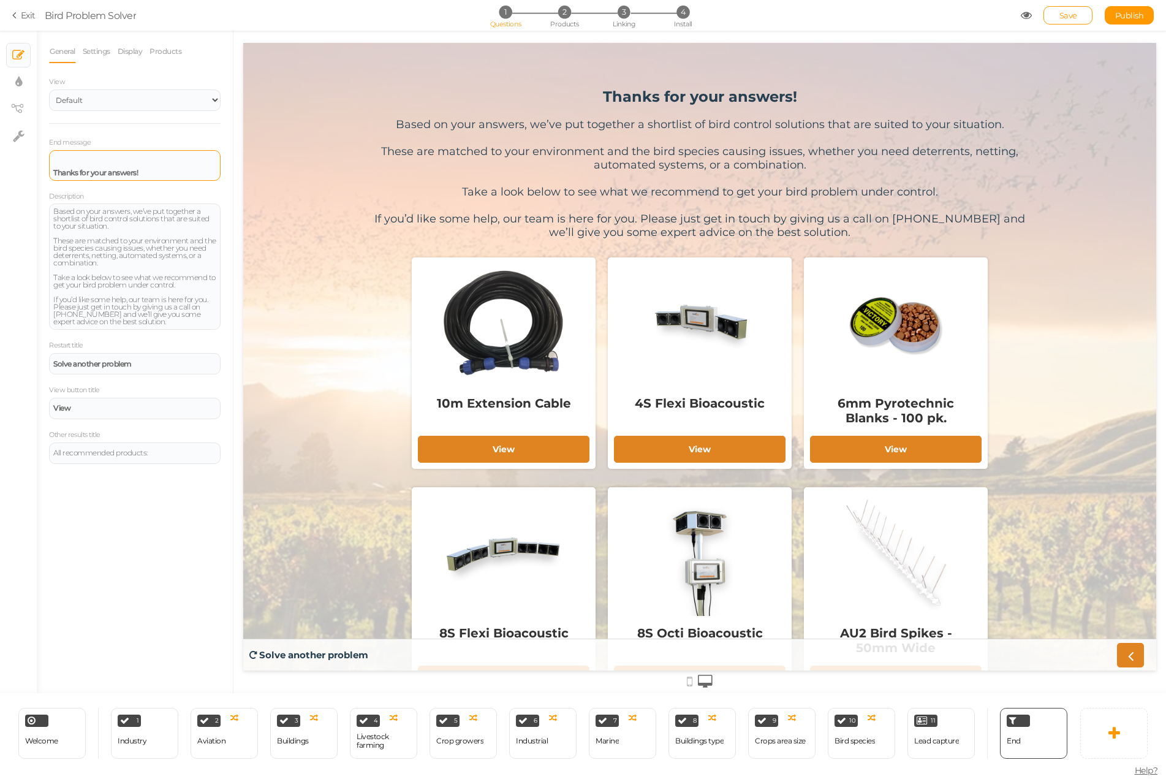
click at [104, 173] on strong "Thanks for your answers!" at bounding box center [95, 172] width 85 height 9
copy strong "Thanks for your answers!"
click at [416, 124] on div "Based on your answers, we’ve put together a shortlist of bird control solutions…" at bounding box center [700, 178] width 674 height 121
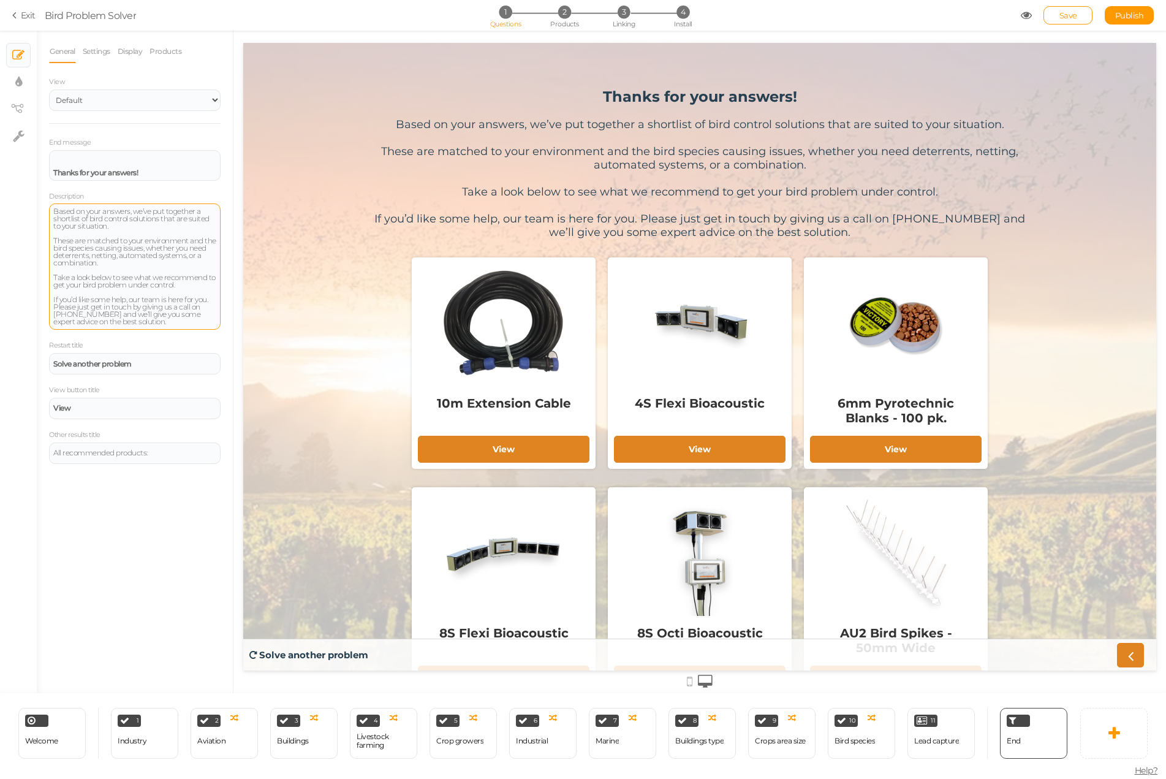
click at [146, 215] on div "Based on your answers, we’ve put together a shortlist of bird control solutions…" at bounding box center [134, 267] width 163 height 118
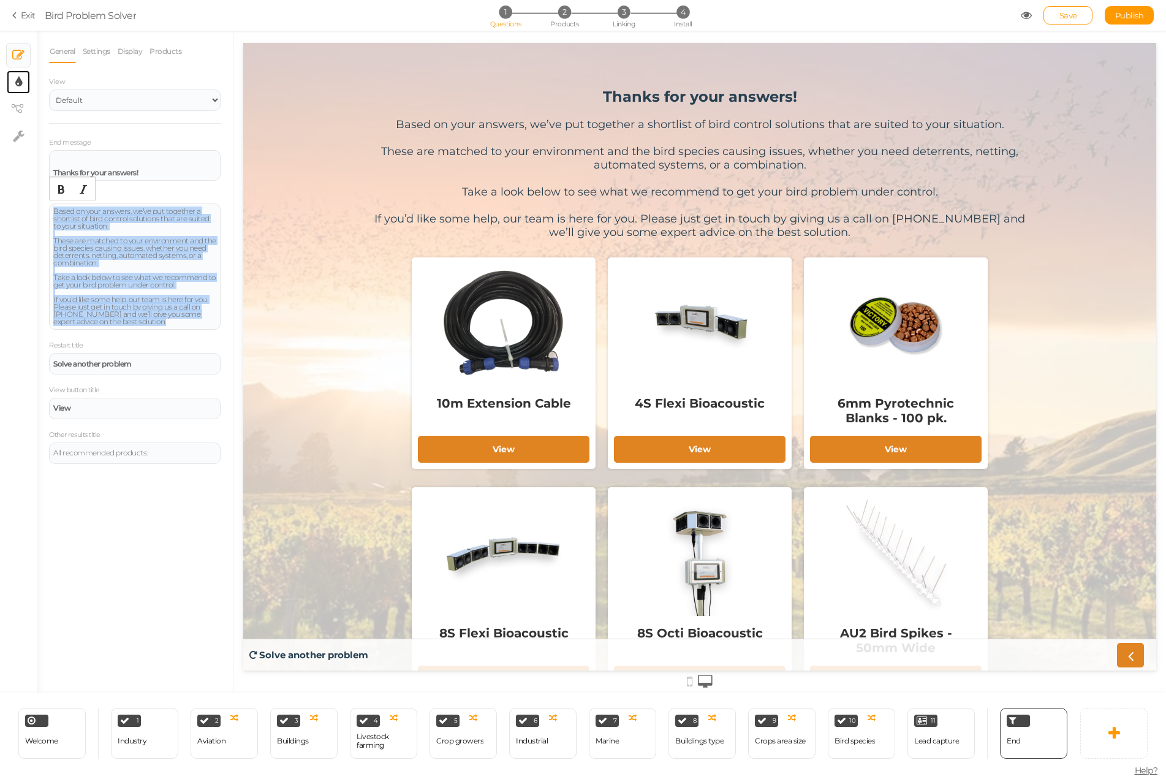
click at [22, 82] on link "× Display settings" at bounding box center [18, 81] width 23 height 23
select select "2"
select select "montserrat"
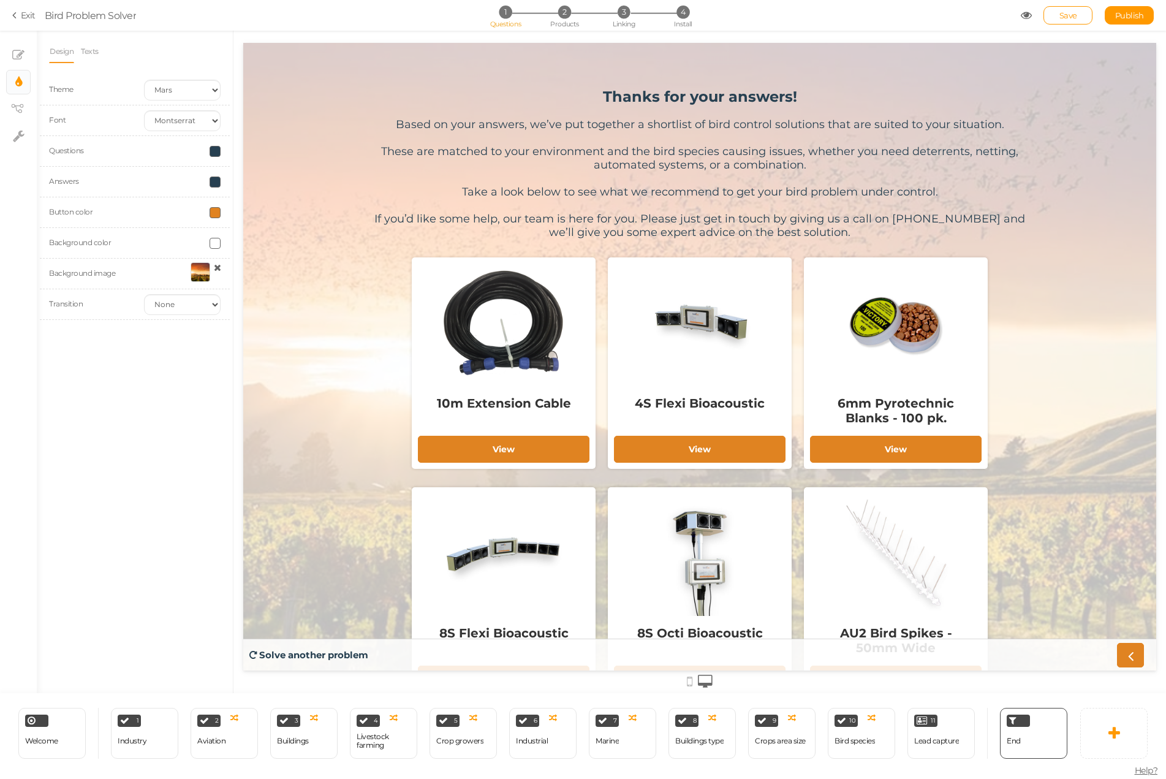
click at [213, 211] on span at bounding box center [215, 212] width 11 height 11
click at [230, 302] on input "#E08321" at bounding box center [243, 299] width 61 height 11
click at [198, 387] on div "Design Texts Theme Earth Mars Font Custom Default [PERSON_NAME] Montserrat Open…" at bounding box center [135, 362] width 196 height 662
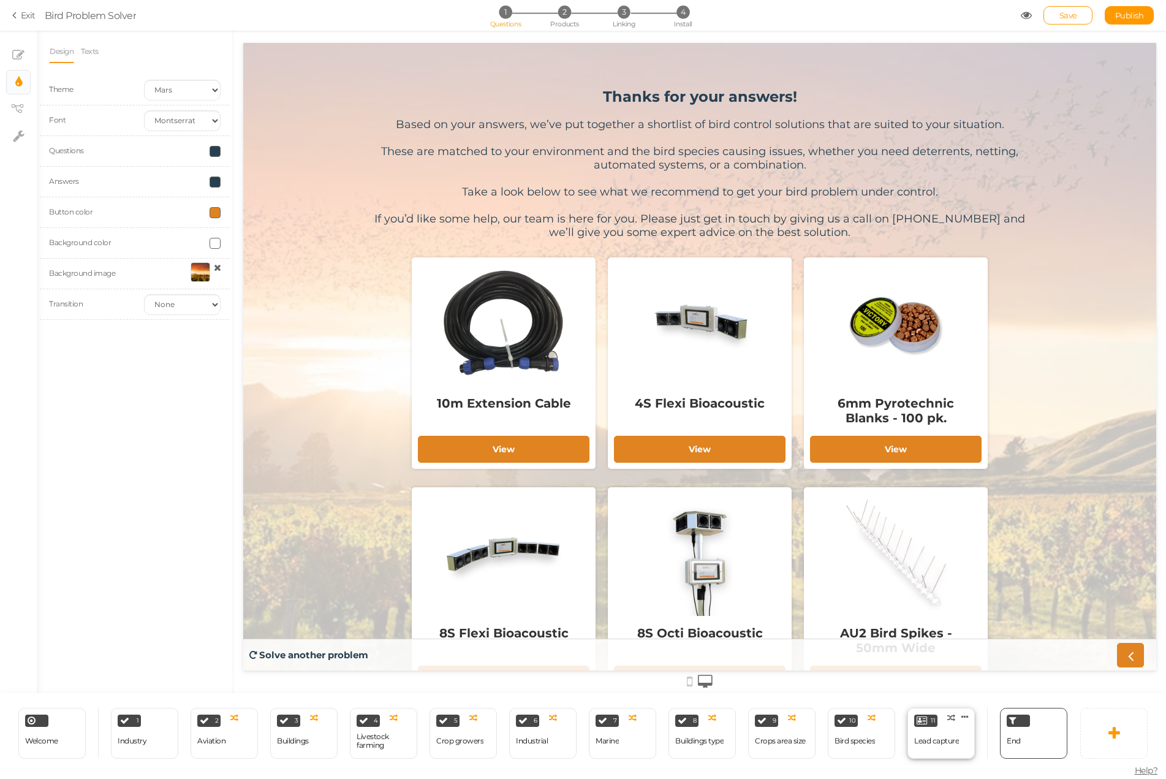
click at [951, 727] on div "11 Lead capture × Define the conditions to show this slide. Clone Change type D…" at bounding box center [941, 733] width 67 height 51
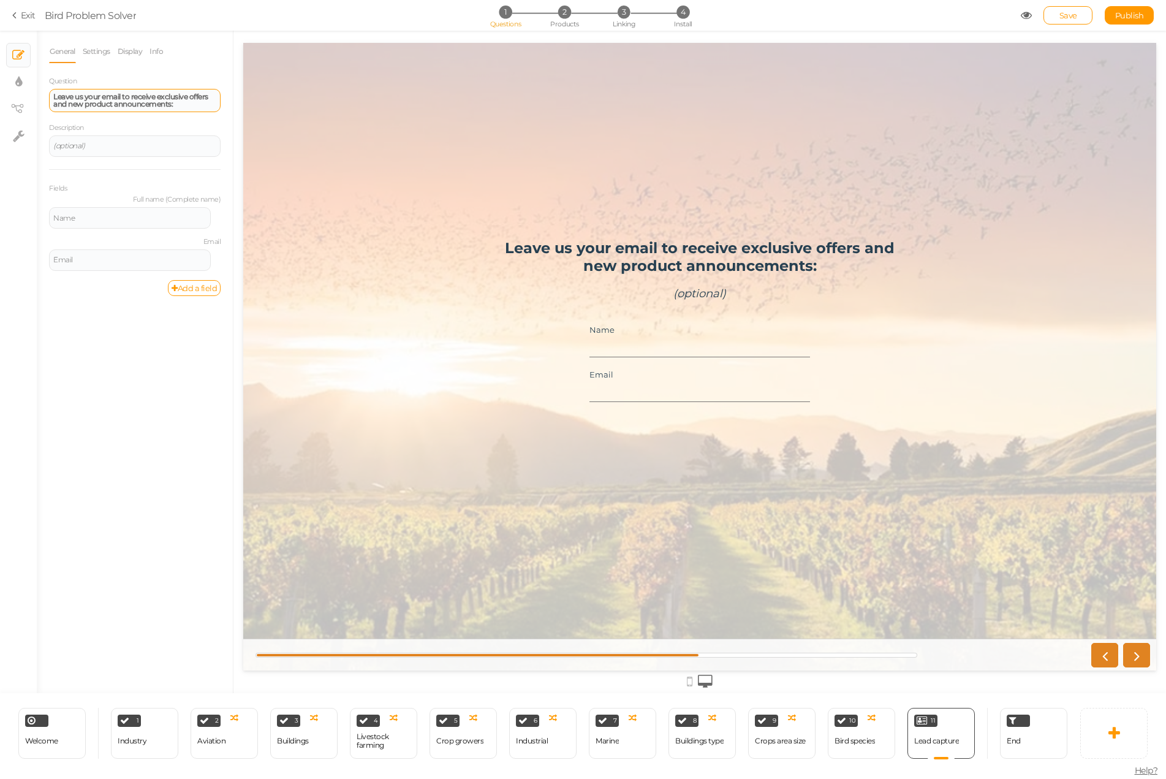
click at [177, 104] on div "Leave us your email to receive exclusive offers and new product announcements:" at bounding box center [134, 100] width 163 height 15
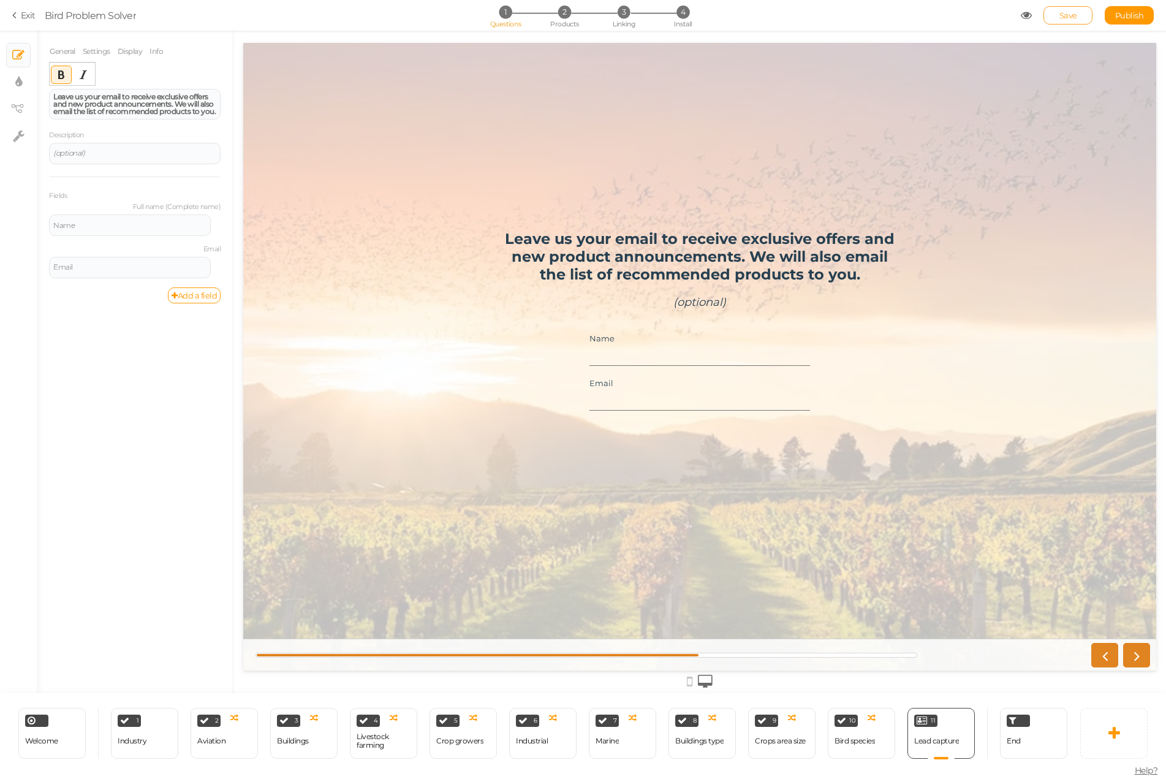
click at [1064, 15] on span "Save" at bounding box center [1069, 15] width 18 height 10
click at [672, 35] on link "here" at bounding box center [668, 33] width 19 height 10
click at [1065, 15] on span "Save" at bounding box center [1069, 15] width 18 height 10
click at [1129, 13] on span "Publish" at bounding box center [1129, 15] width 29 height 10
click at [25, 13] on link "Exit" at bounding box center [23, 15] width 23 height 12
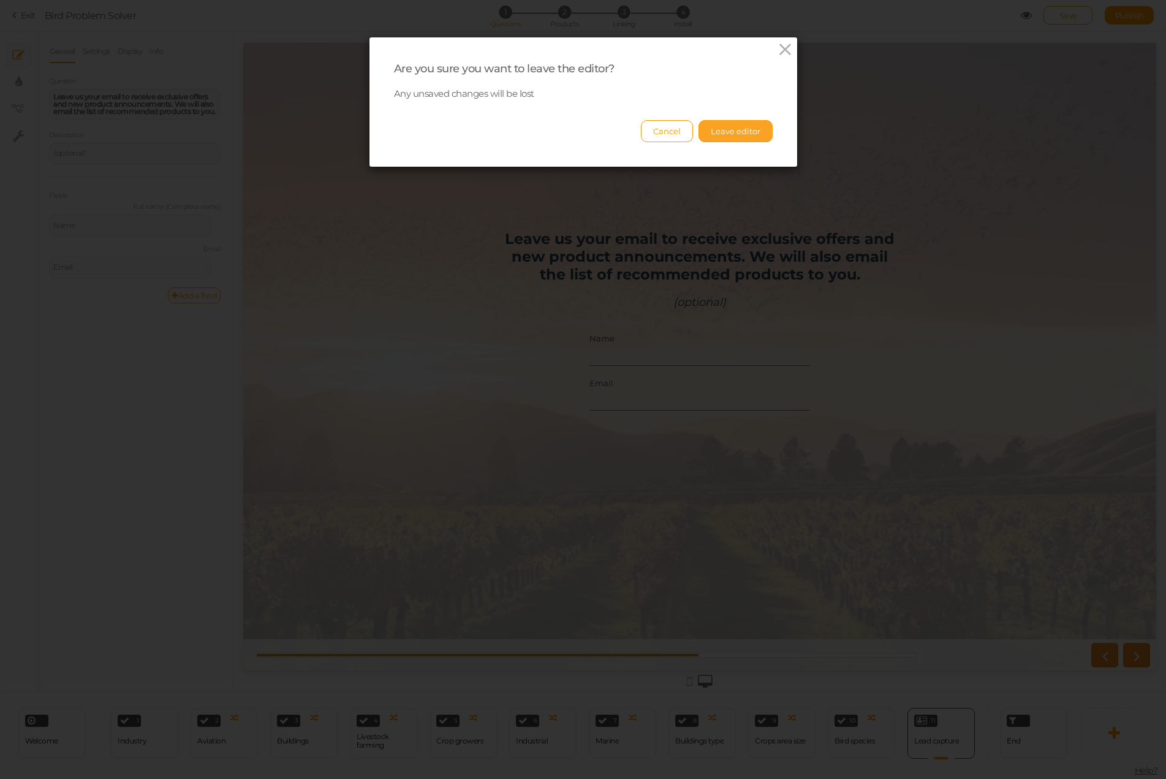
click at [748, 133] on button "Leave editor" at bounding box center [736, 131] width 74 height 22
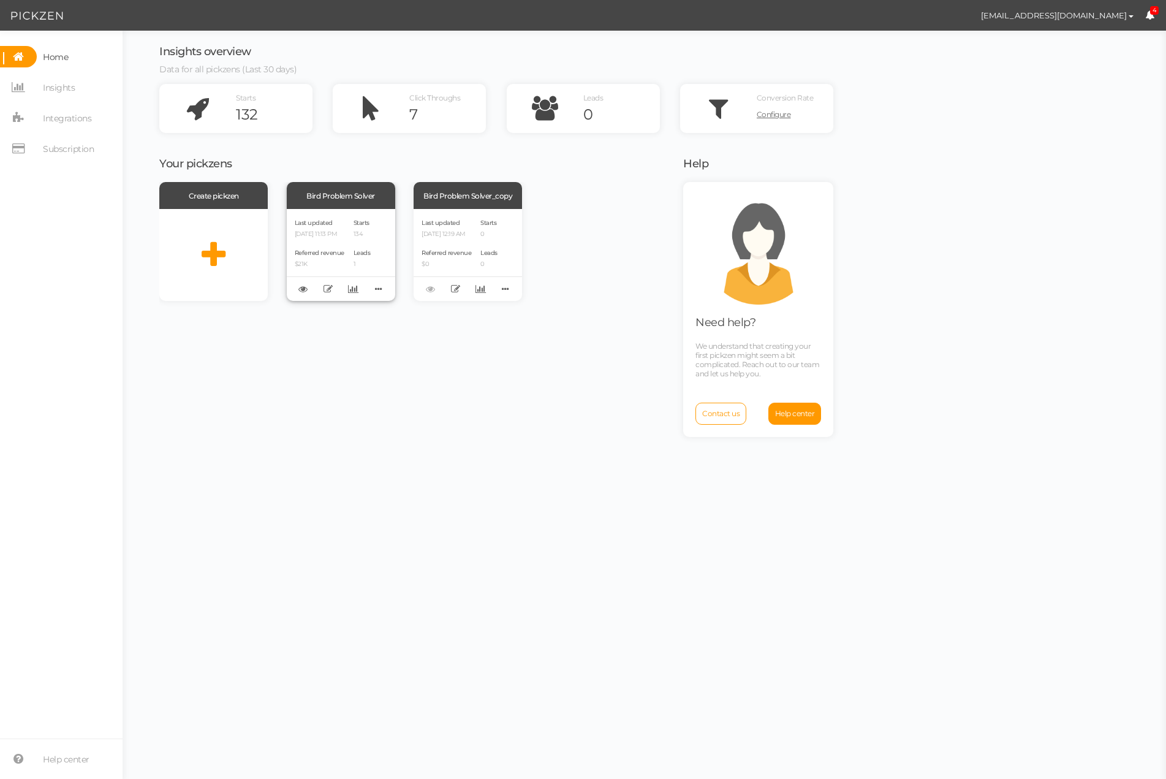
click at [356, 194] on div "Bird Problem Solver" at bounding box center [341, 195] width 108 height 27
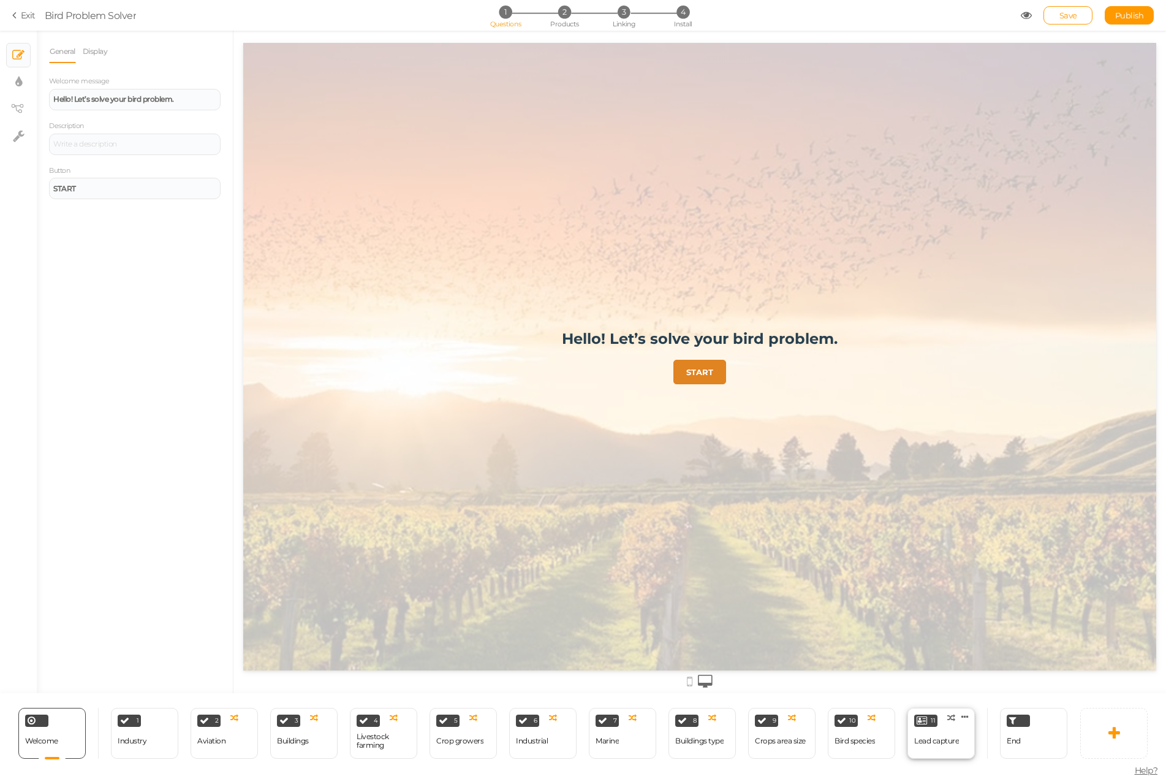
click at [952, 726] on div "11 Lead capture × Define the conditions to show this slide. Clone Change type D…" at bounding box center [941, 733] width 67 height 51
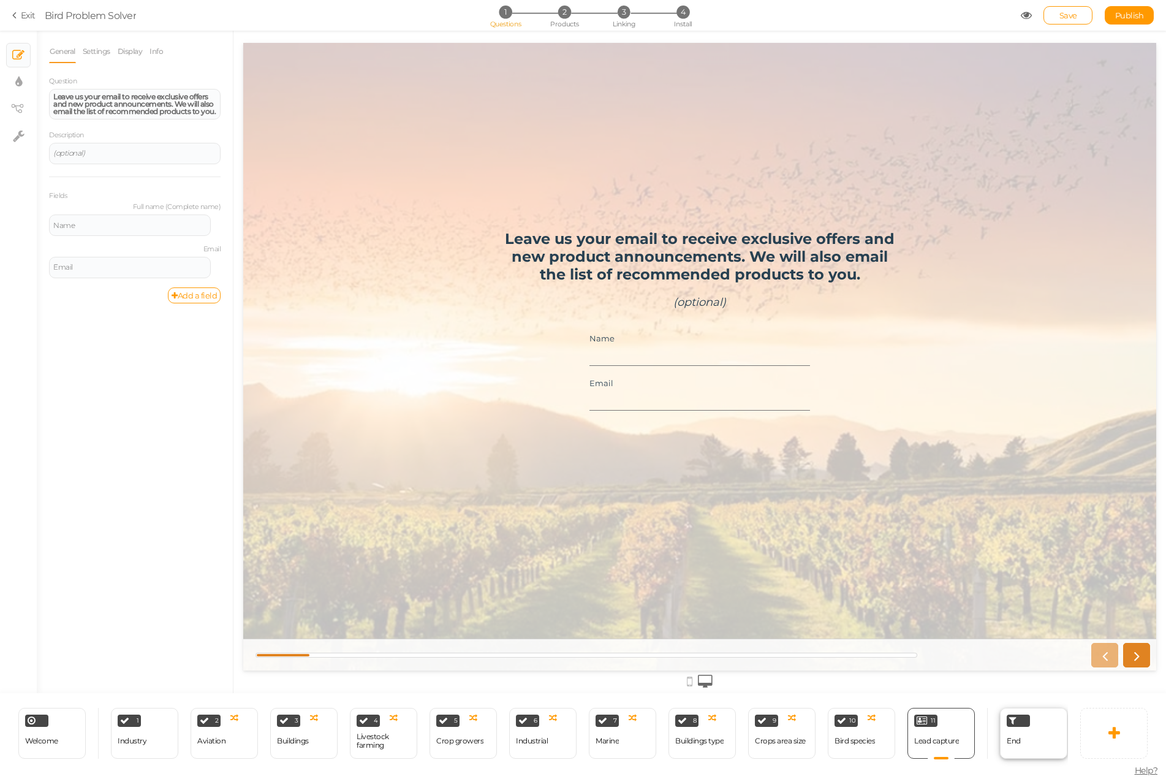
click at [1057, 735] on div "End" at bounding box center [1033, 733] width 67 height 51
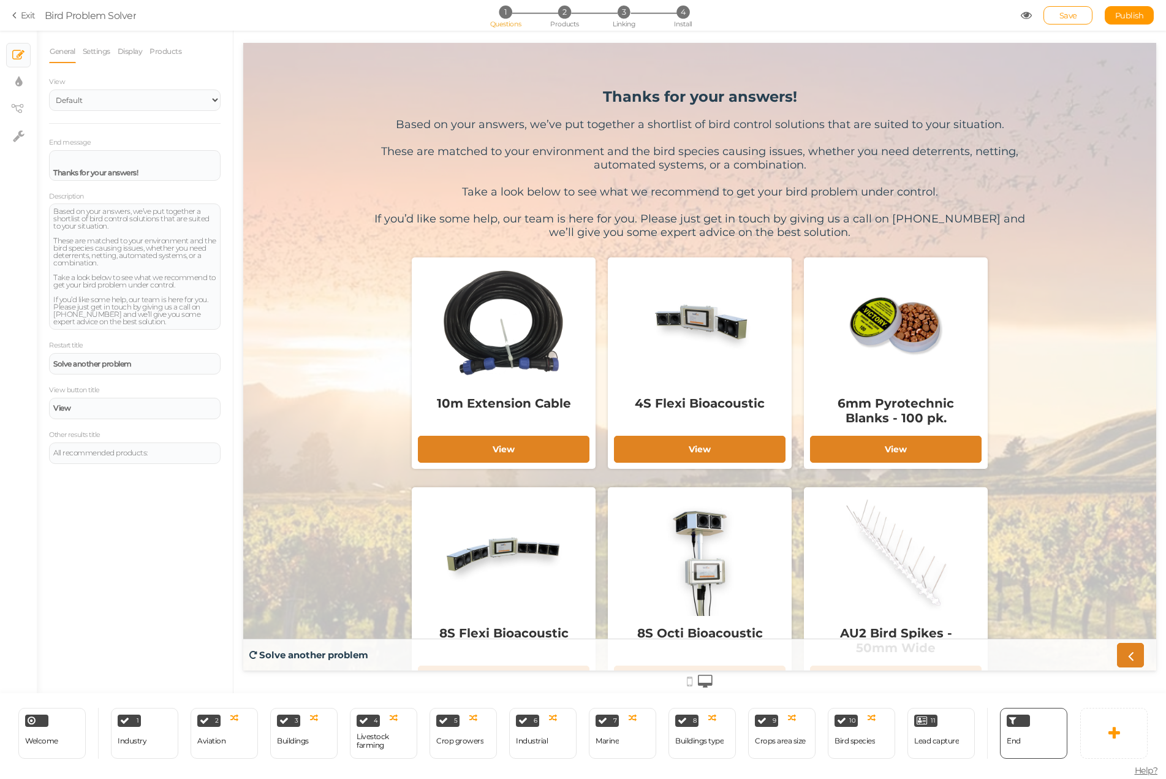
click at [26, 15] on link "Exit" at bounding box center [23, 15] width 23 height 12
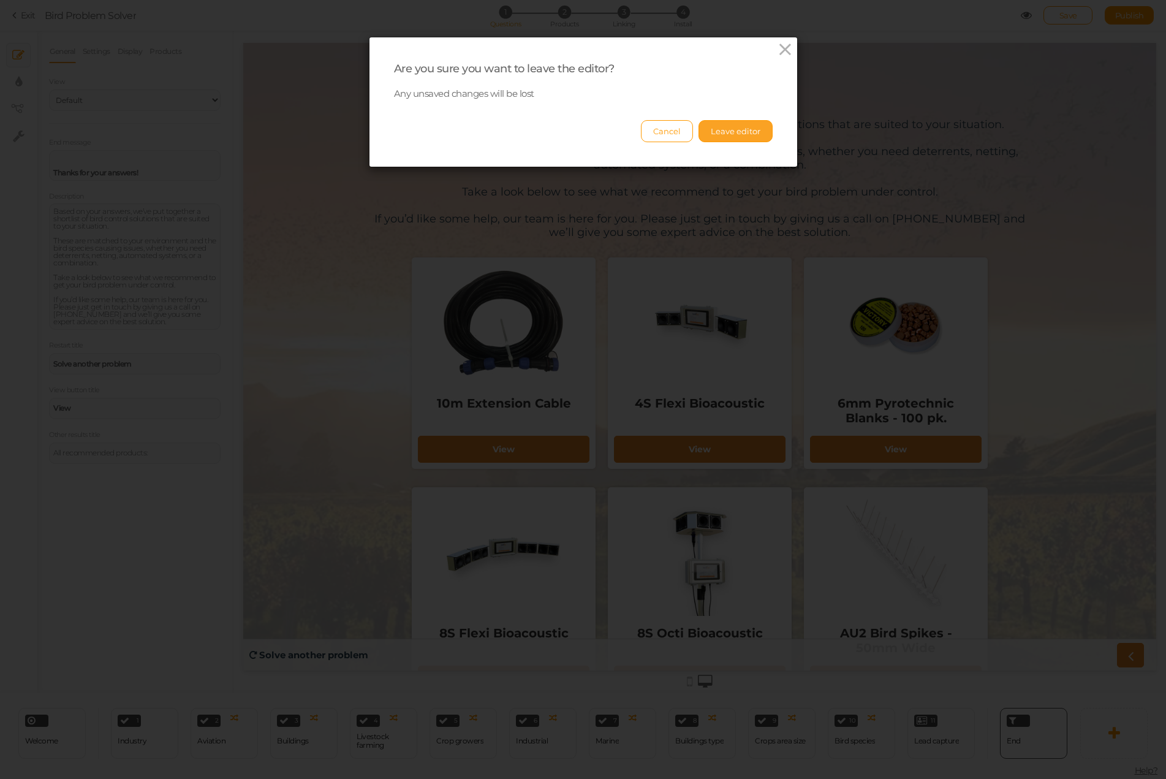
click at [726, 130] on button "Leave editor" at bounding box center [736, 131] width 74 height 22
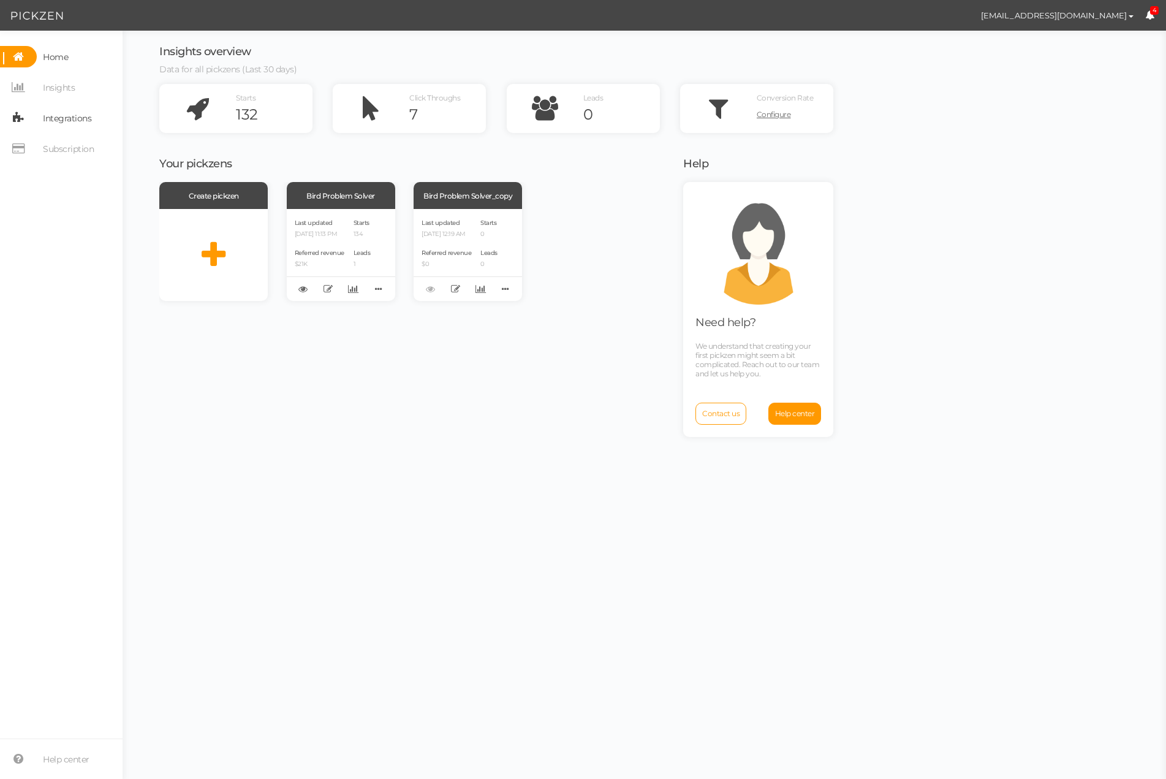
click at [68, 121] on span "Integrations" at bounding box center [67, 118] width 48 height 20
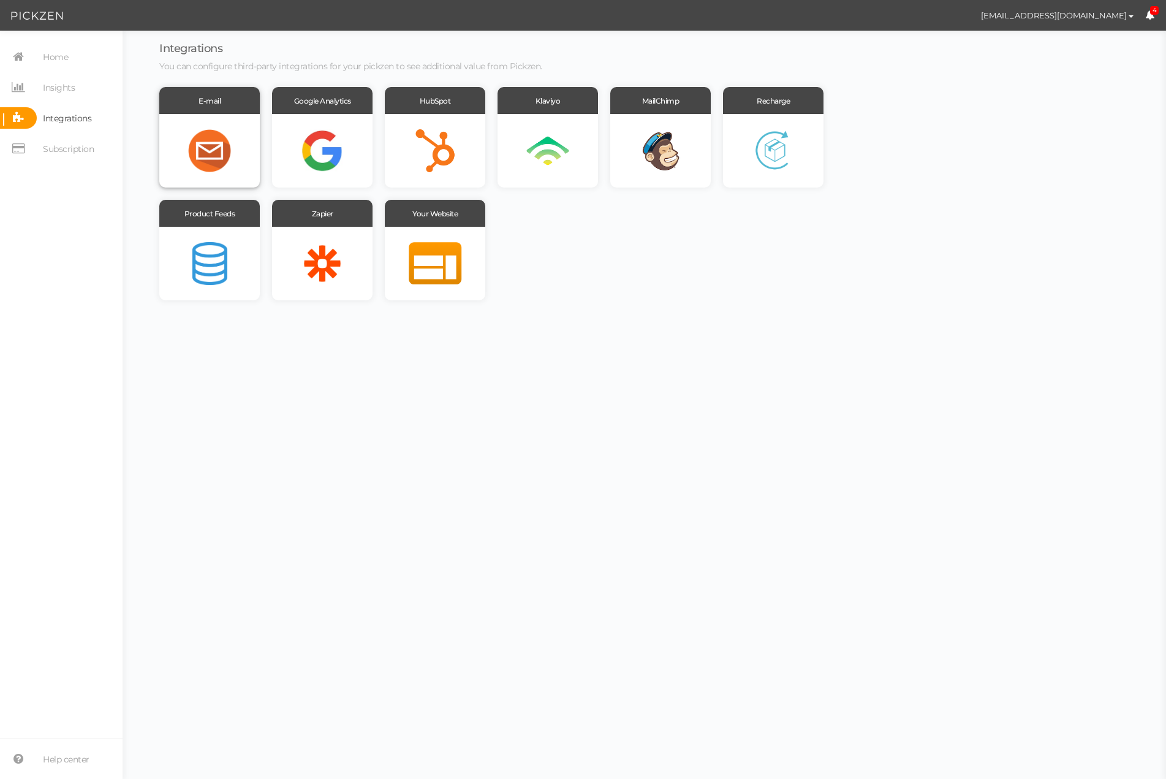
click at [230, 154] on div at bounding box center [209, 151] width 101 height 74
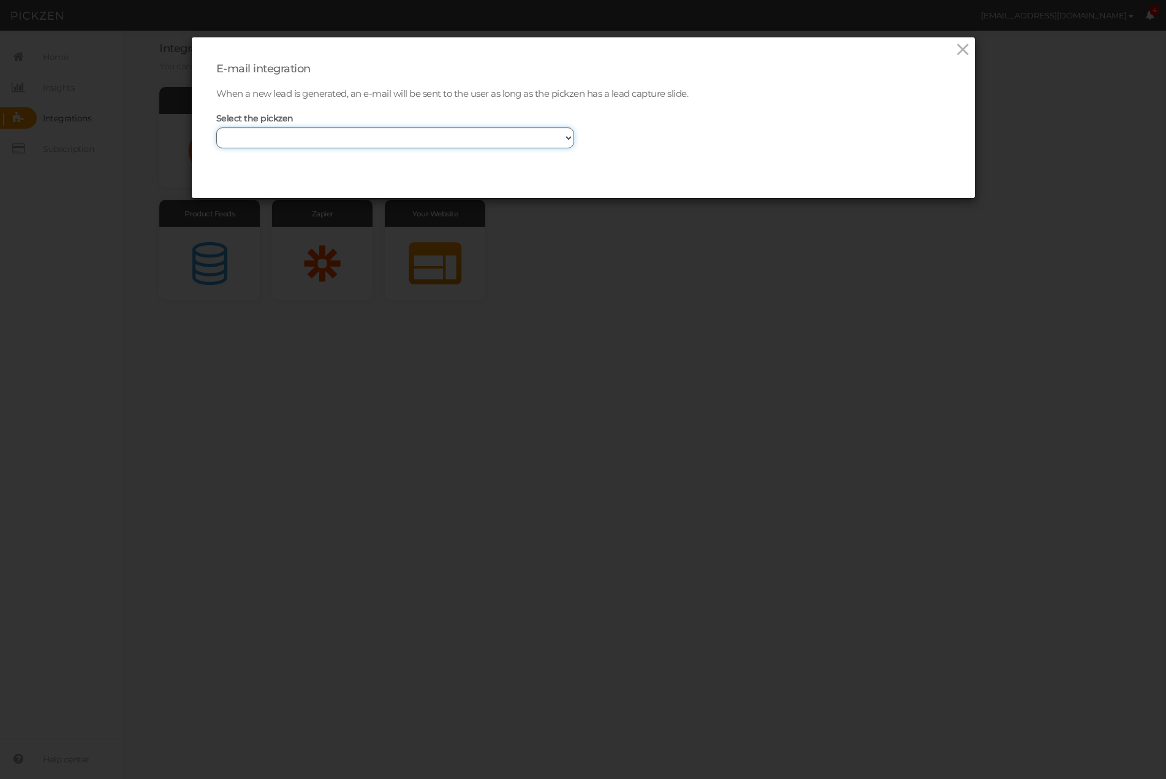
click at [496, 140] on select "Bird Problem Solver Bird Problem Solver_copy" at bounding box center [395, 137] width 358 height 21
select select "13894"
click at [216, 127] on select "Bird Problem Solver Bird Problem Solver_copy" at bounding box center [395, 137] width 358 height 21
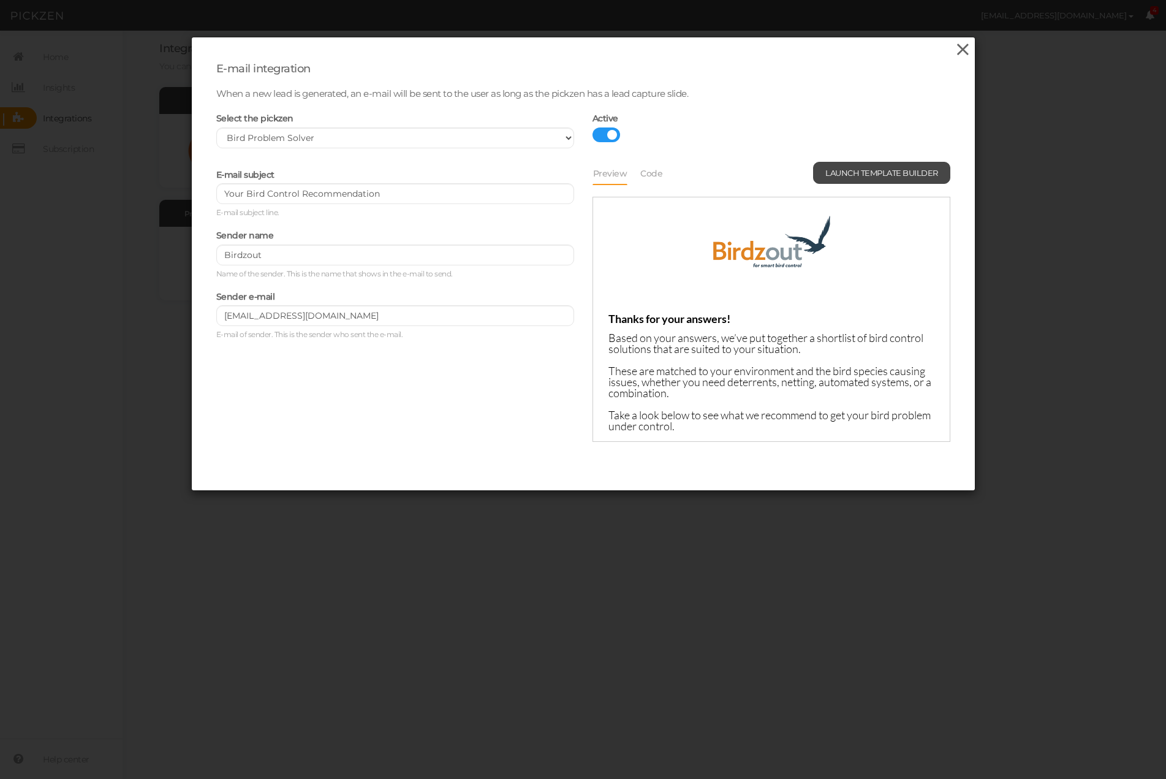
click at [963, 50] on icon at bounding box center [963, 49] width 18 height 18
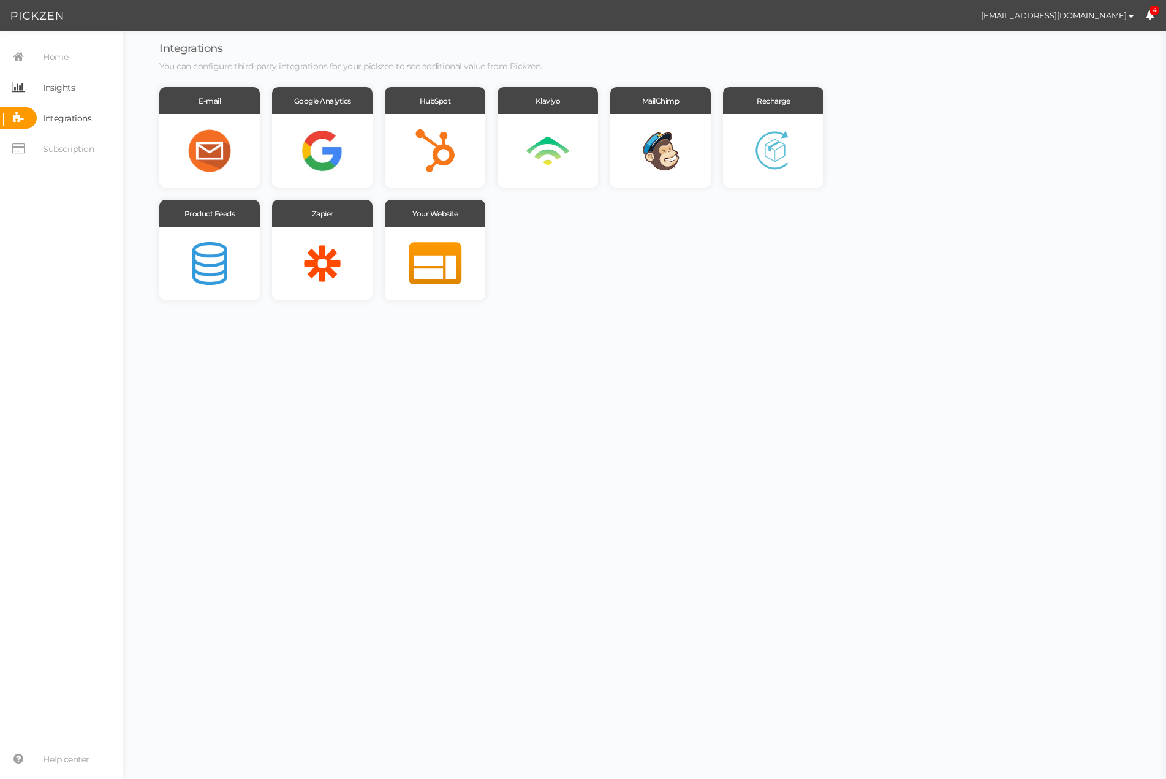
click at [58, 88] on span "Insights" at bounding box center [59, 88] width 32 height 20
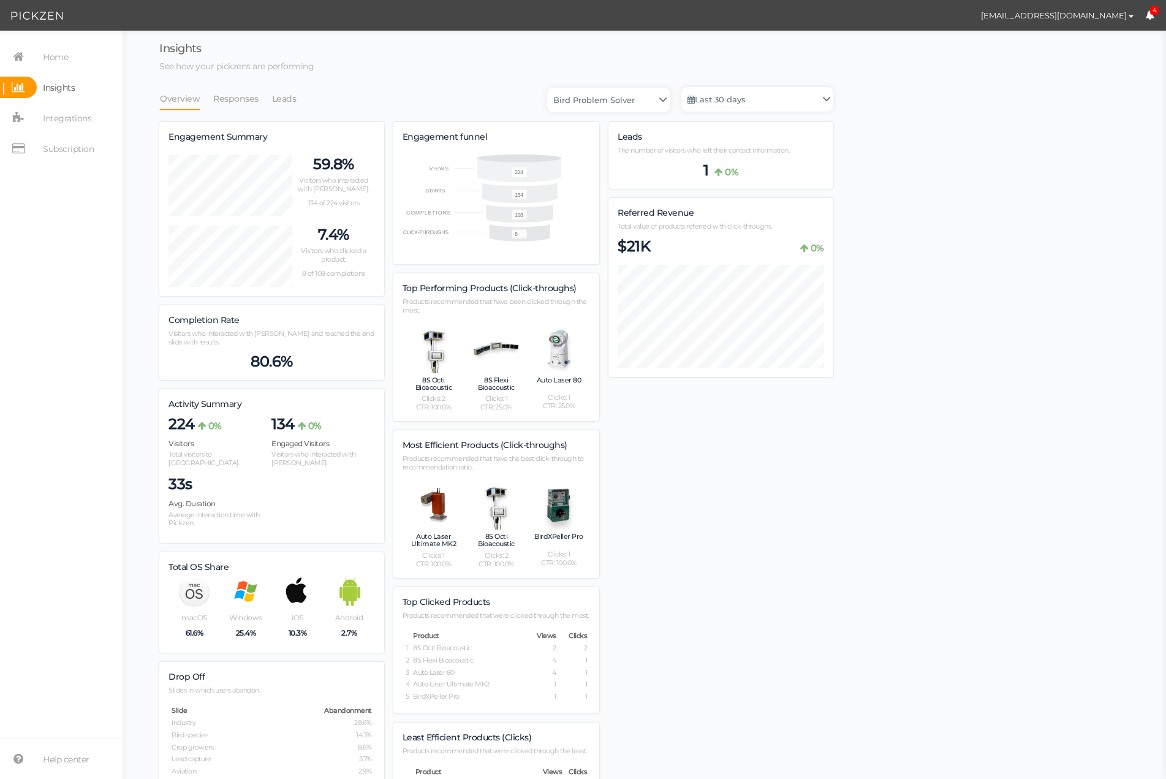
click at [938, 340] on div "Insights See how your pickzens are performing Overview Responses Leads Bird Pro…" at bounding box center [644, 496] width 1019 height 906
click at [821, 97] on link "Last 30 days" at bounding box center [757, 99] width 152 height 25
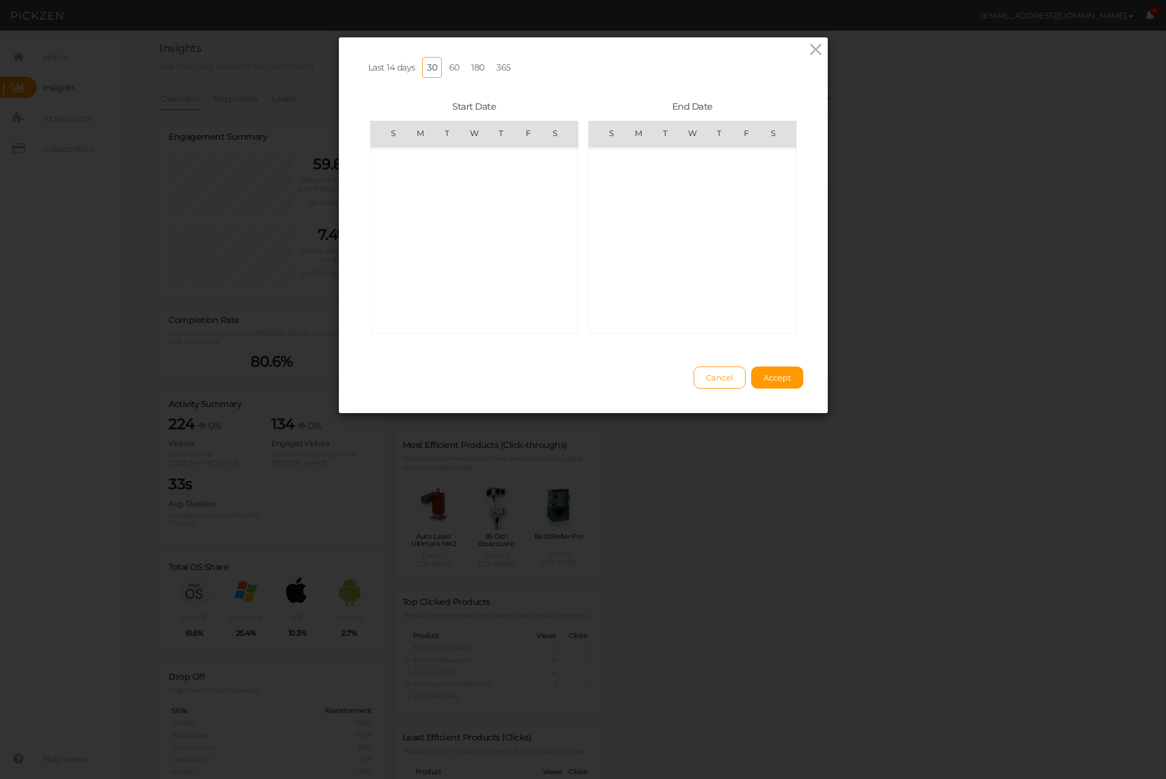
scroll to position [283715, 0]
click at [393, 66] on span "Last 14 days" at bounding box center [391, 67] width 47 height 11
click at [777, 378] on span "Accept" at bounding box center [778, 378] width 28 height 10
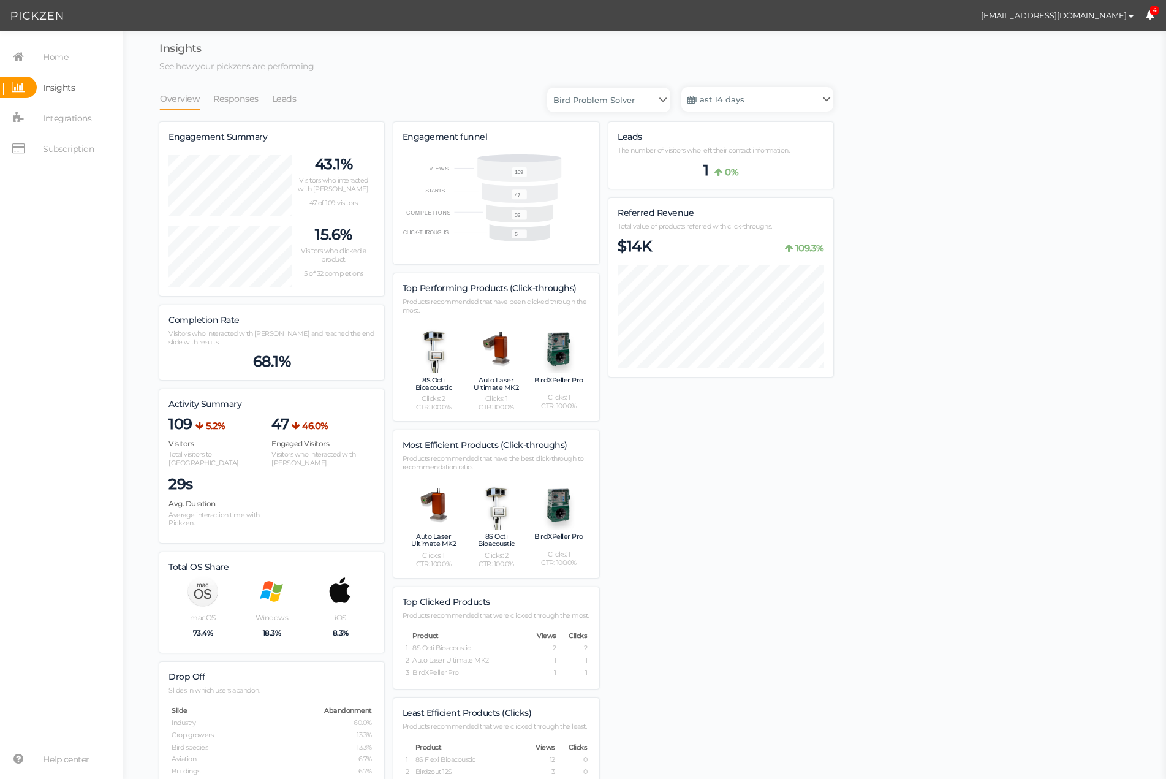
scroll to position [846, 674]
click at [766, 403] on div "Engagement Summary 43.1% Visitors who interacted with [PERSON_NAME]. 47 of 109 …" at bounding box center [496, 508] width 674 height 772
click at [279, 95] on link "Leads" at bounding box center [284, 98] width 26 height 23
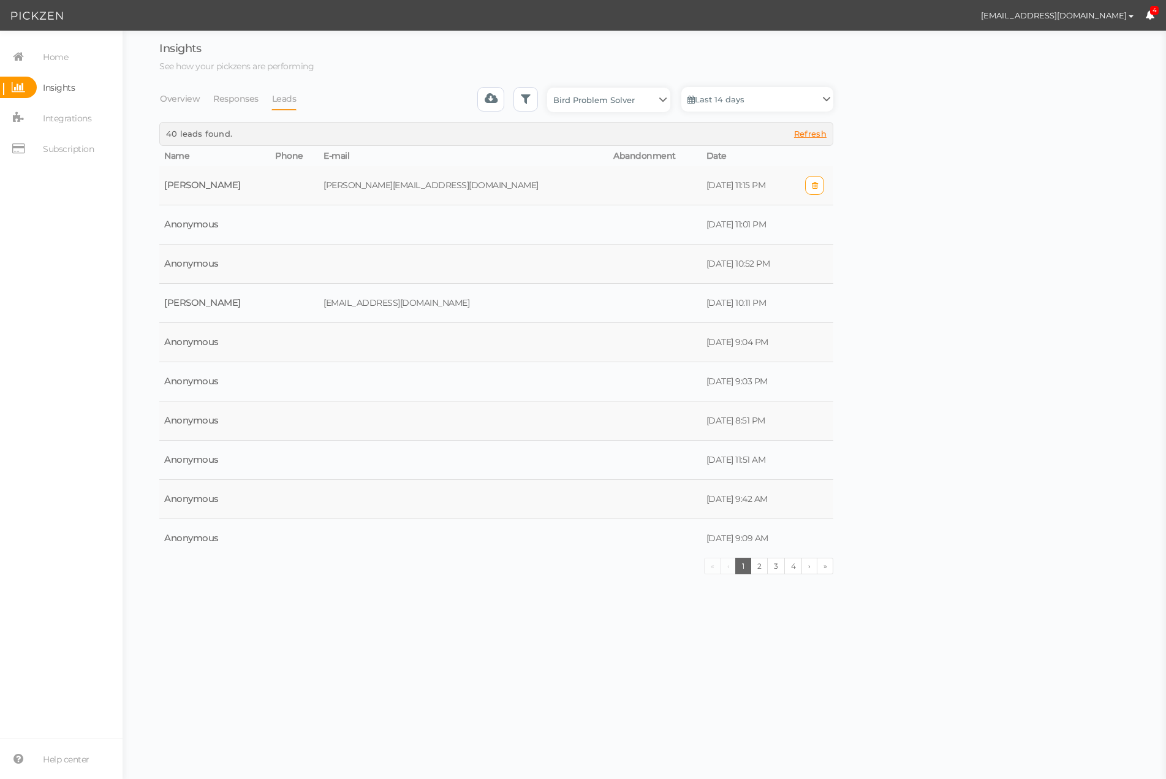
click at [385, 186] on td "[PERSON_NAME][EMAIL_ADDRESS][DOMAIN_NAME]" at bounding box center [464, 185] width 290 height 39
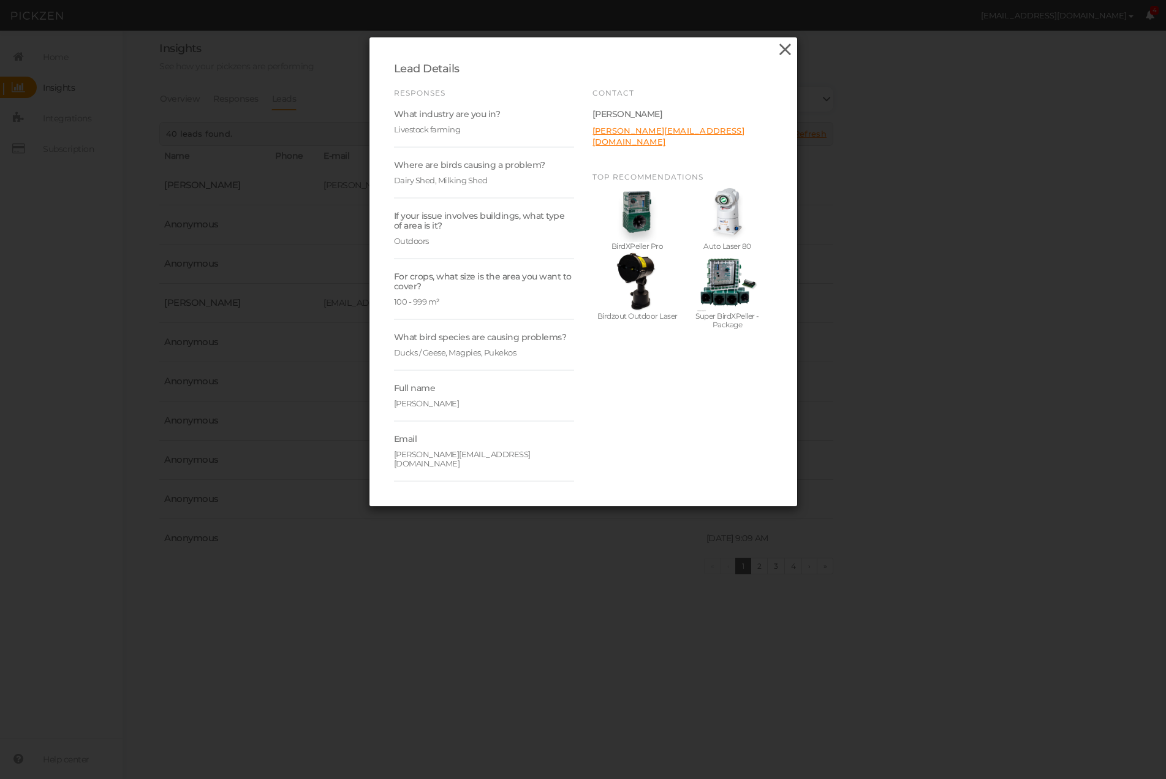
click at [790, 48] on icon at bounding box center [785, 49] width 18 height 18
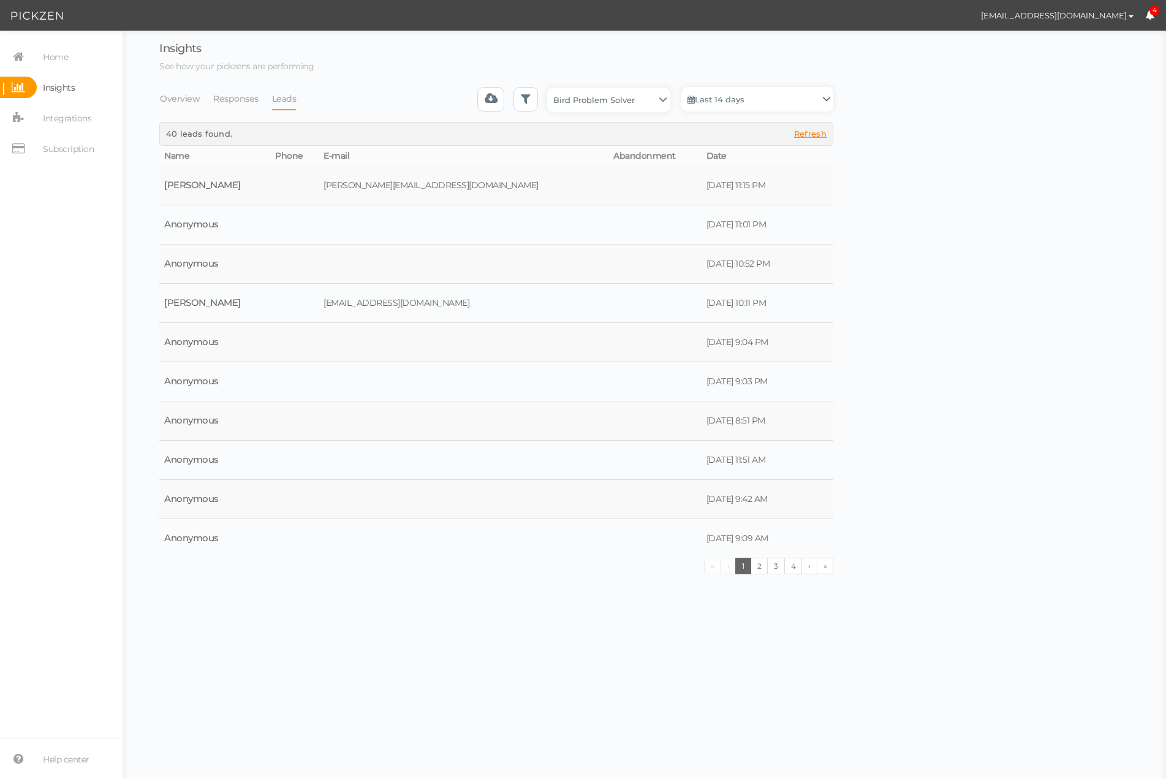
click at [1003, 321] on div "Insights See how your pickzens are performing Overview Responses Leads Bird Pro…" at bounding box center [644, 310] width 1019 height 534
click at [58, 60] on span "Home" at bounding box center [55, 57] width 25 height 20
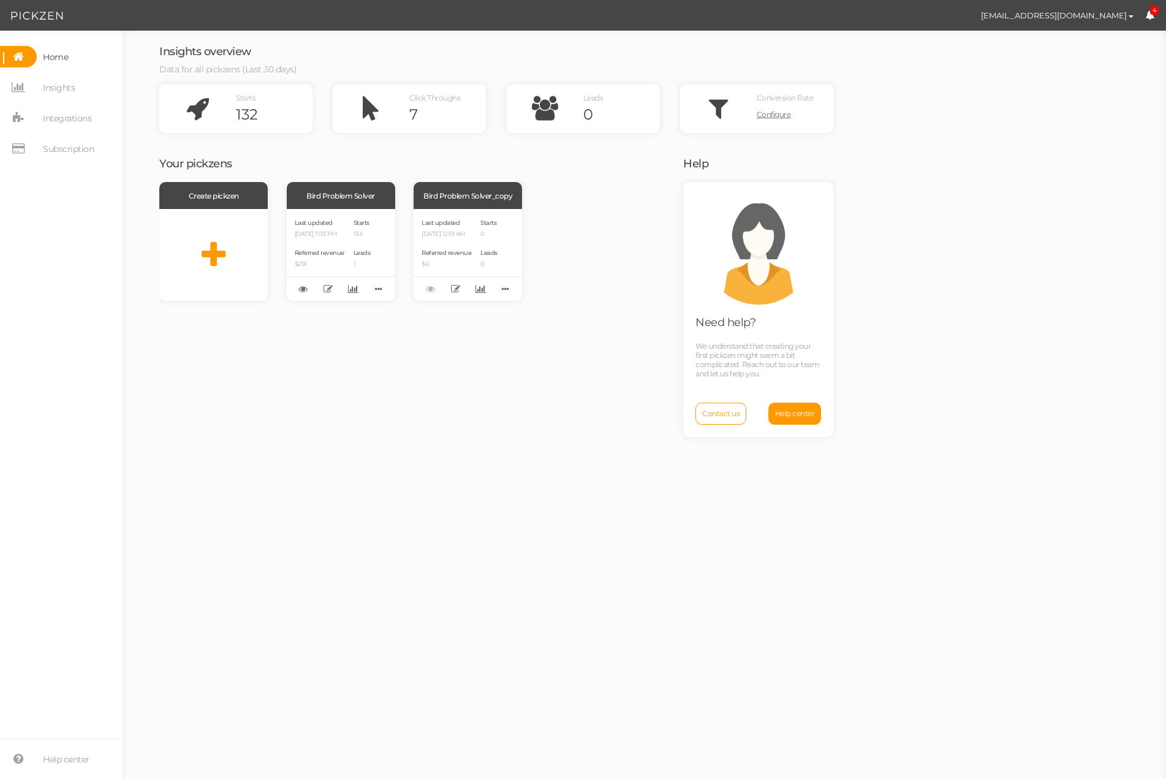
click at [1153, 15] on icon at bounding box center [1149, 14] width 9 height 9
